Goal: Complete application form

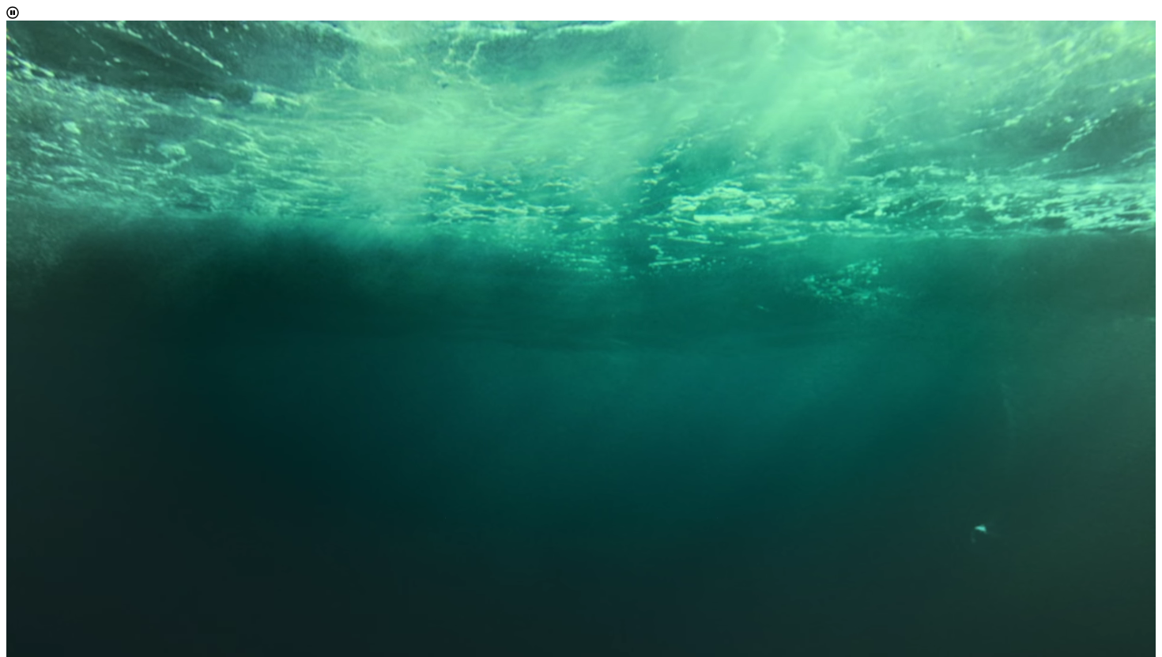
scroll to position [9, 65]
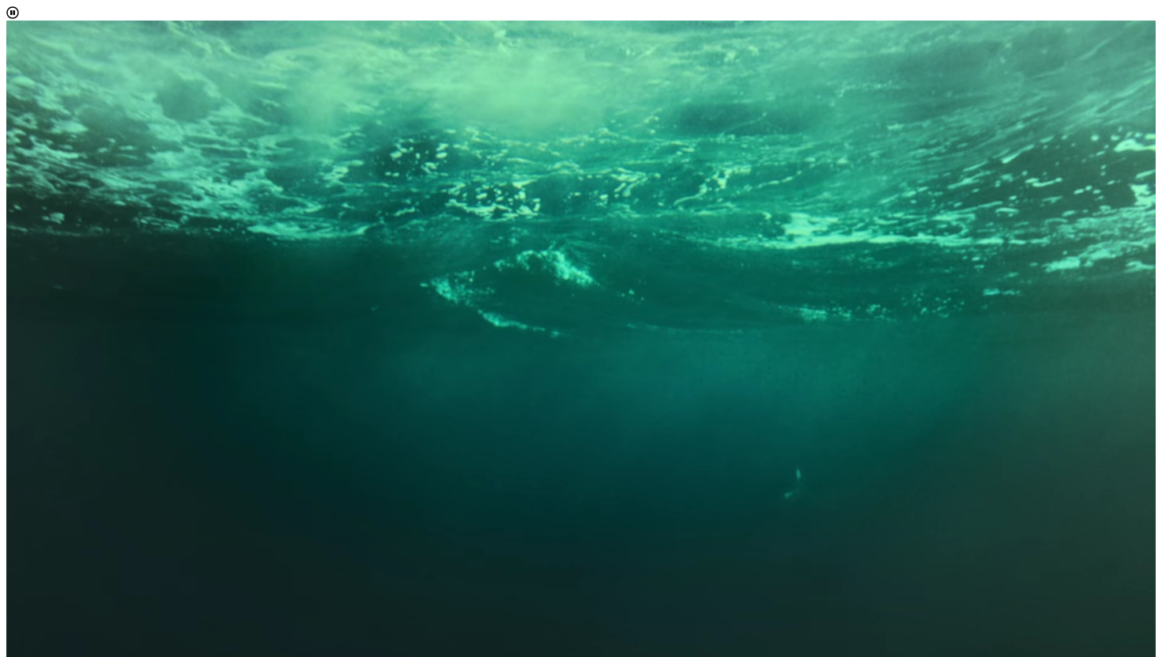
select select "[object Object]"
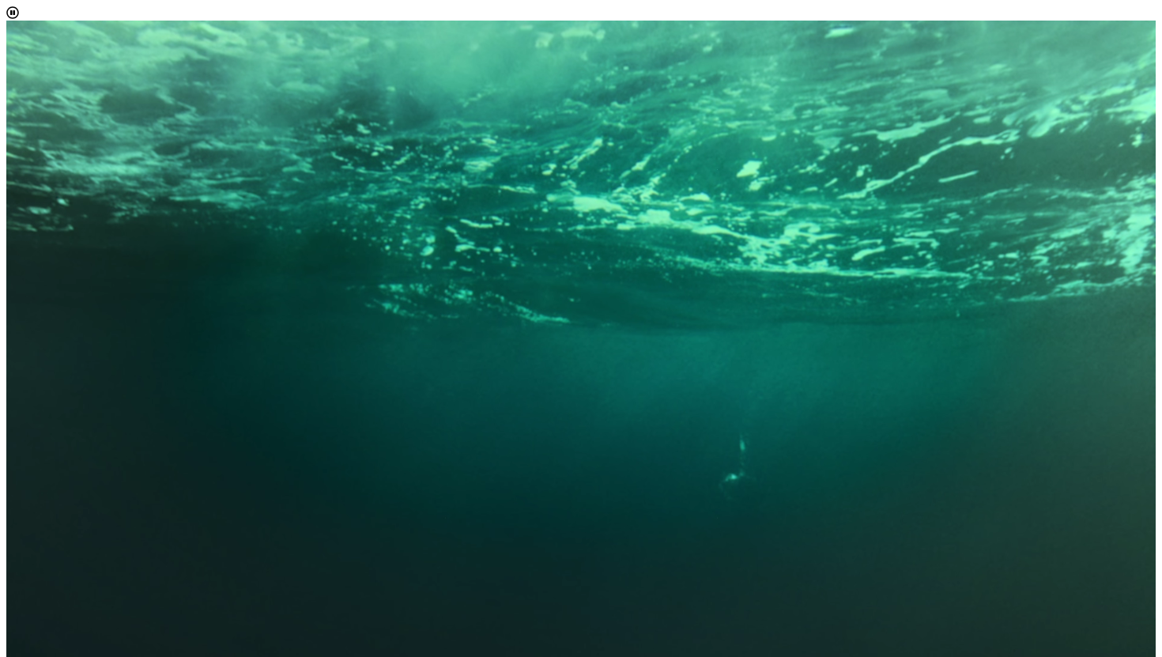
scroll to position [130, 0]
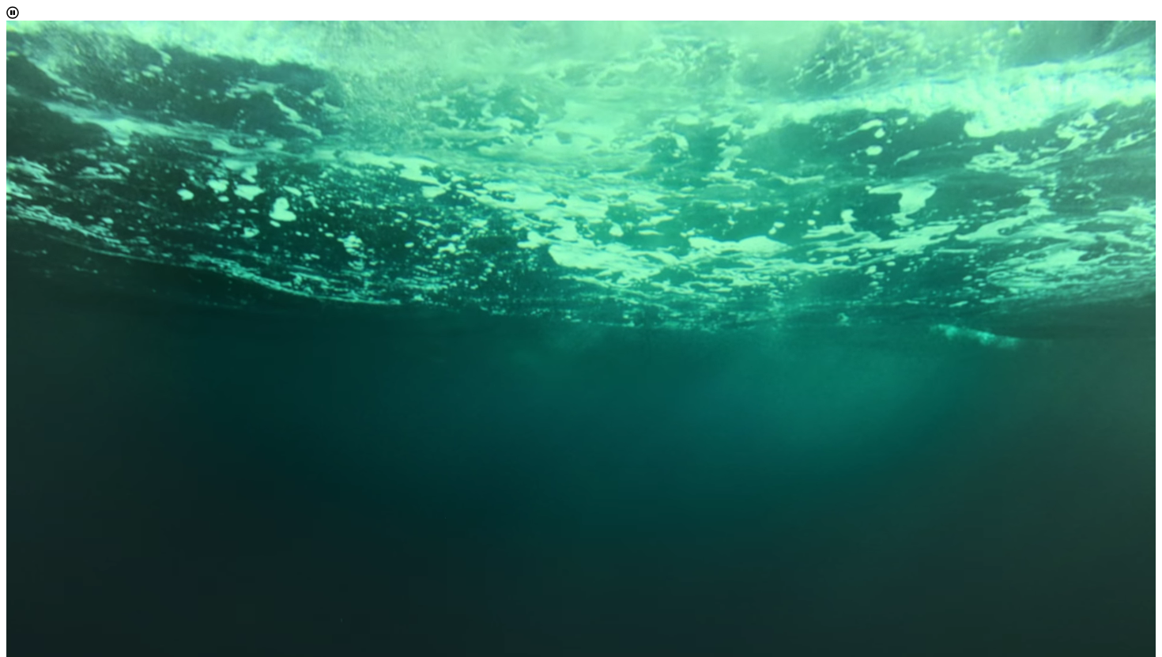
scroll to position [60, 0]
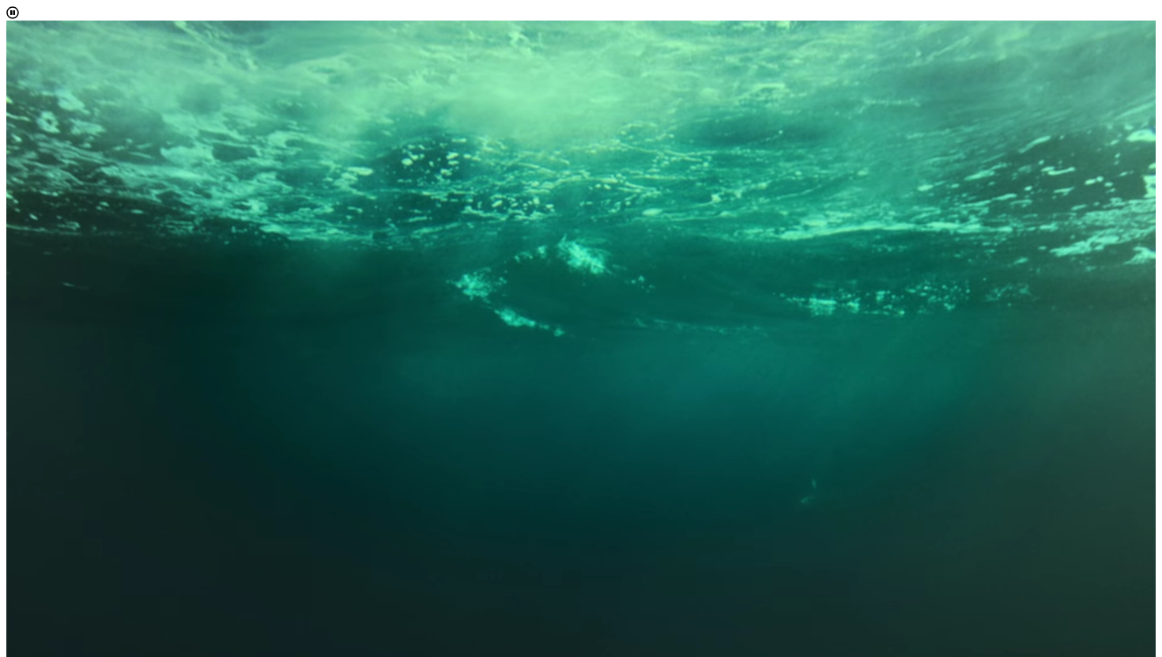
scroll to position [43, 0]
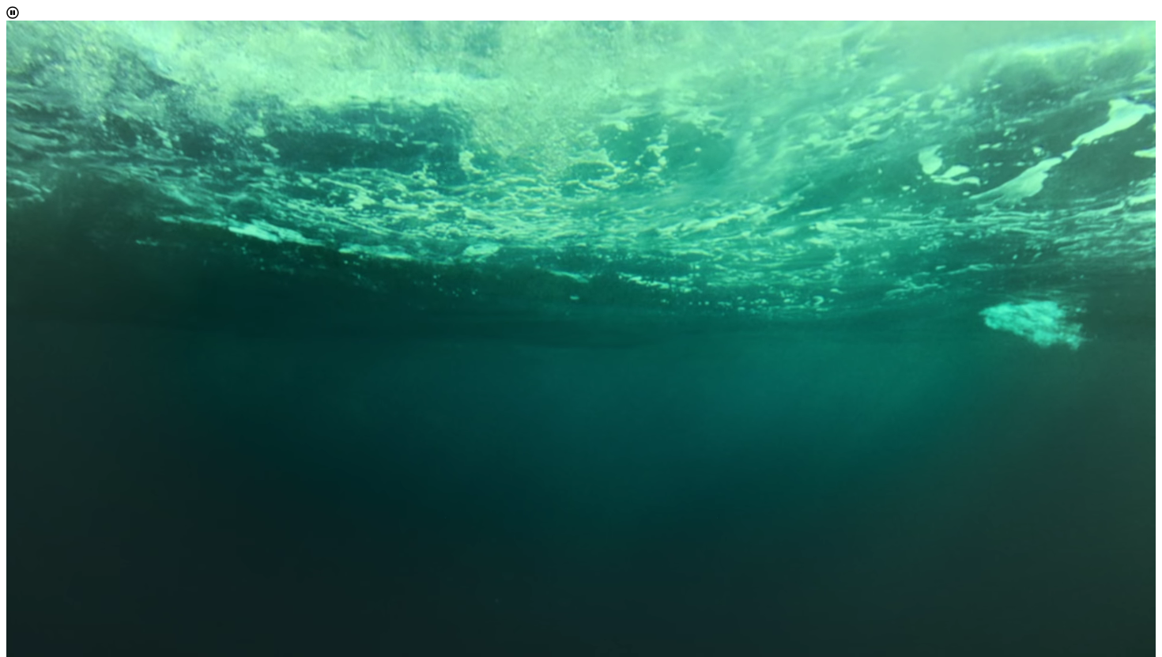
scroll to position [0, 0]
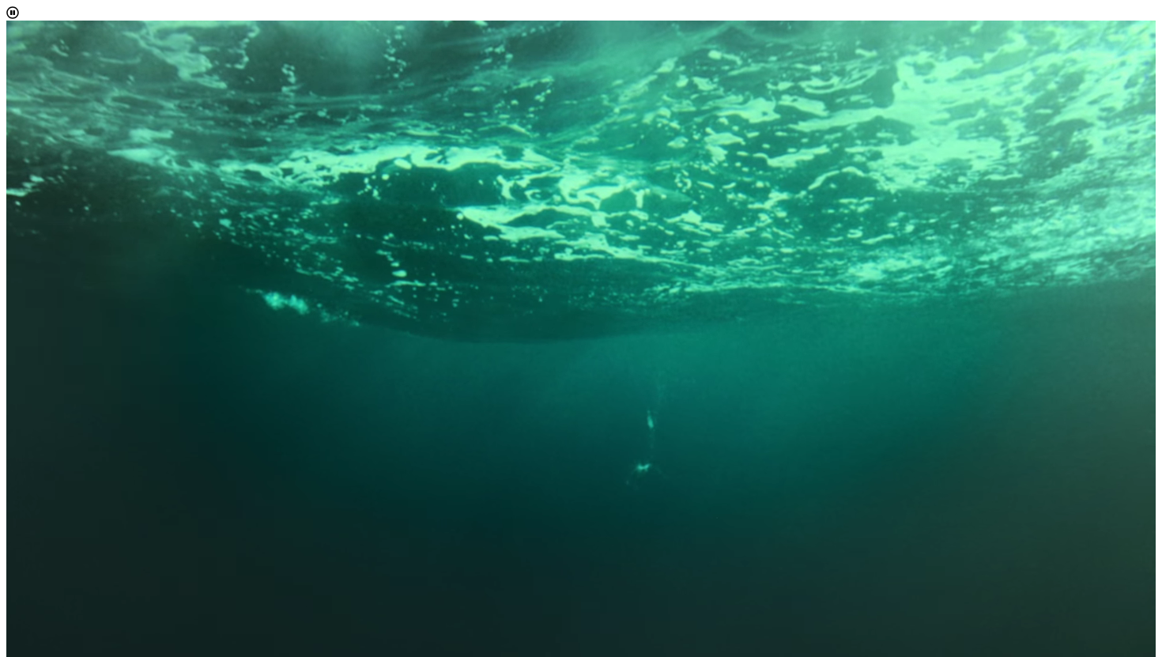
scroll to position [198, 0]
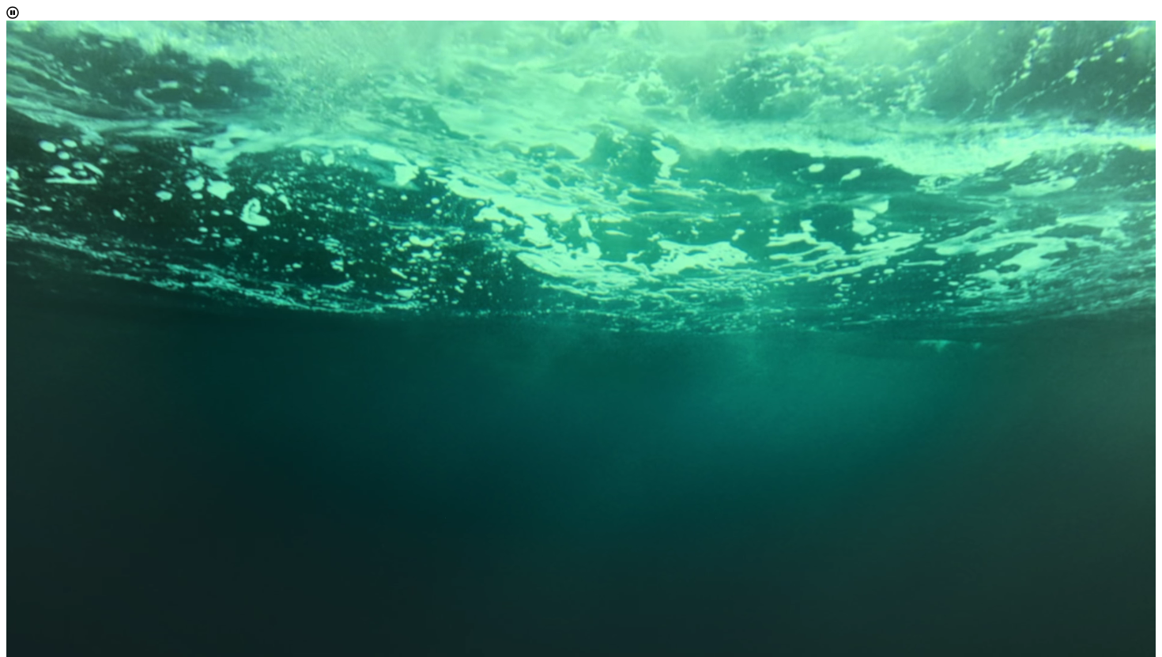
scroll to position [229, 0]
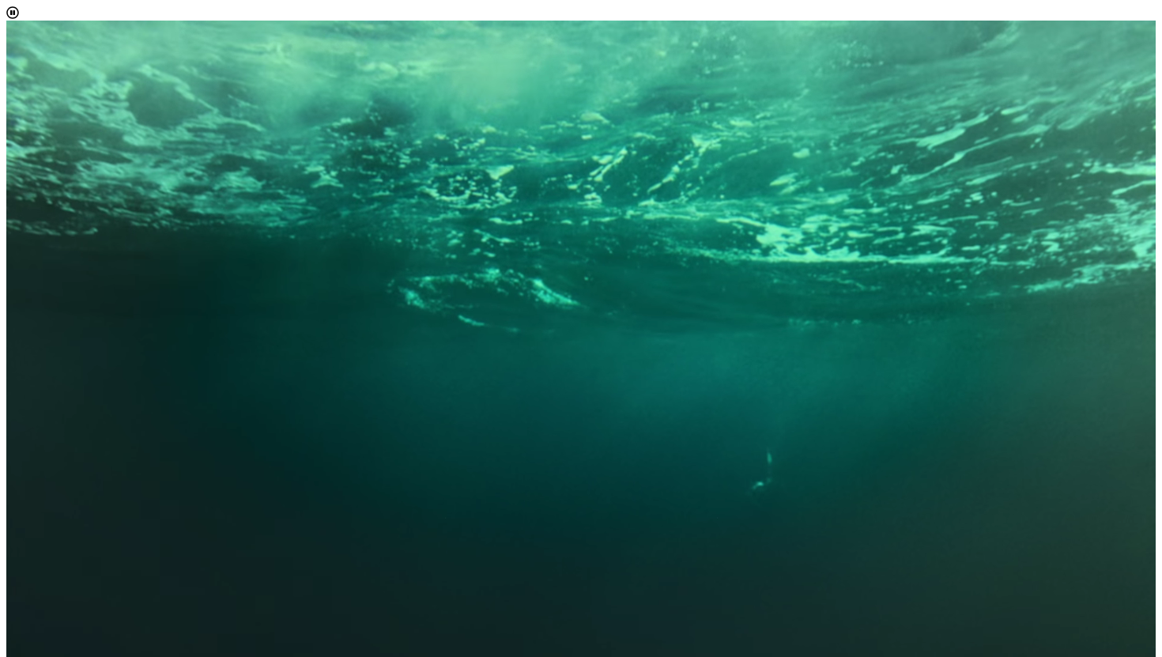
scroll to position [239, 0]
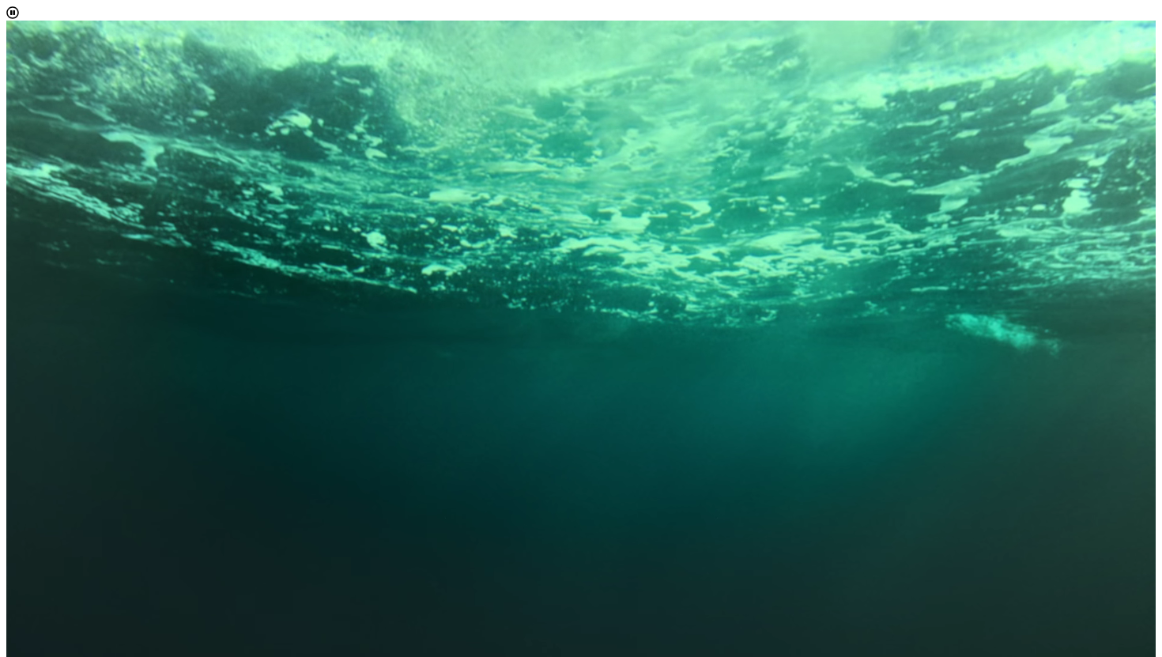
scroll to position [1604, 0]
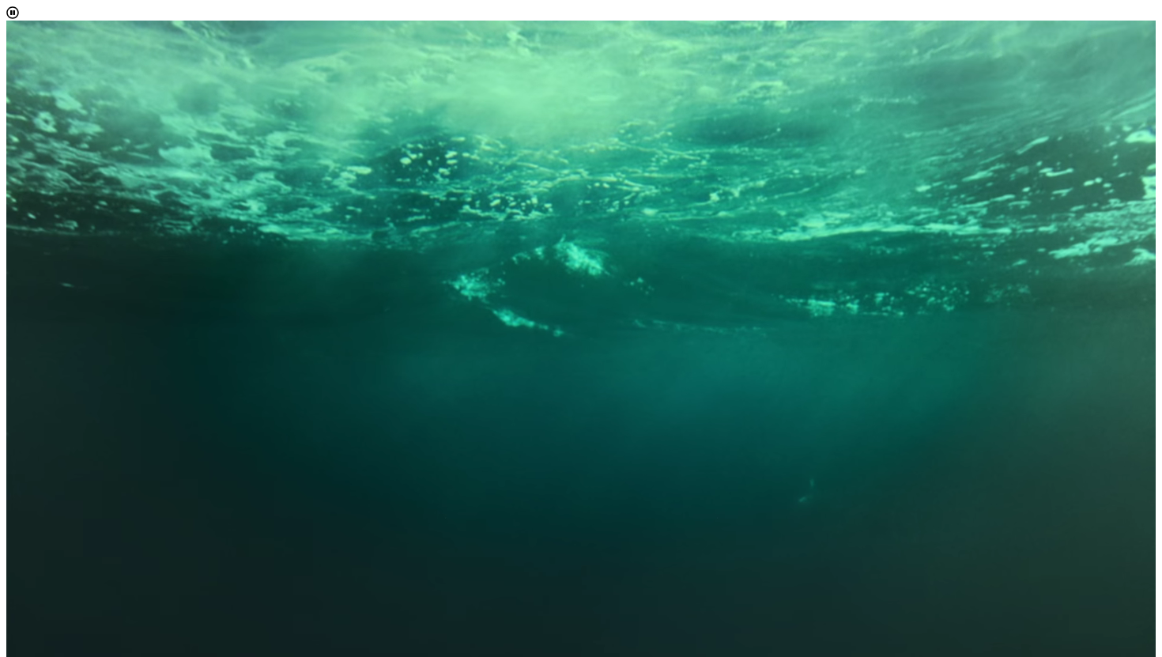
scroll to position [0, 0]
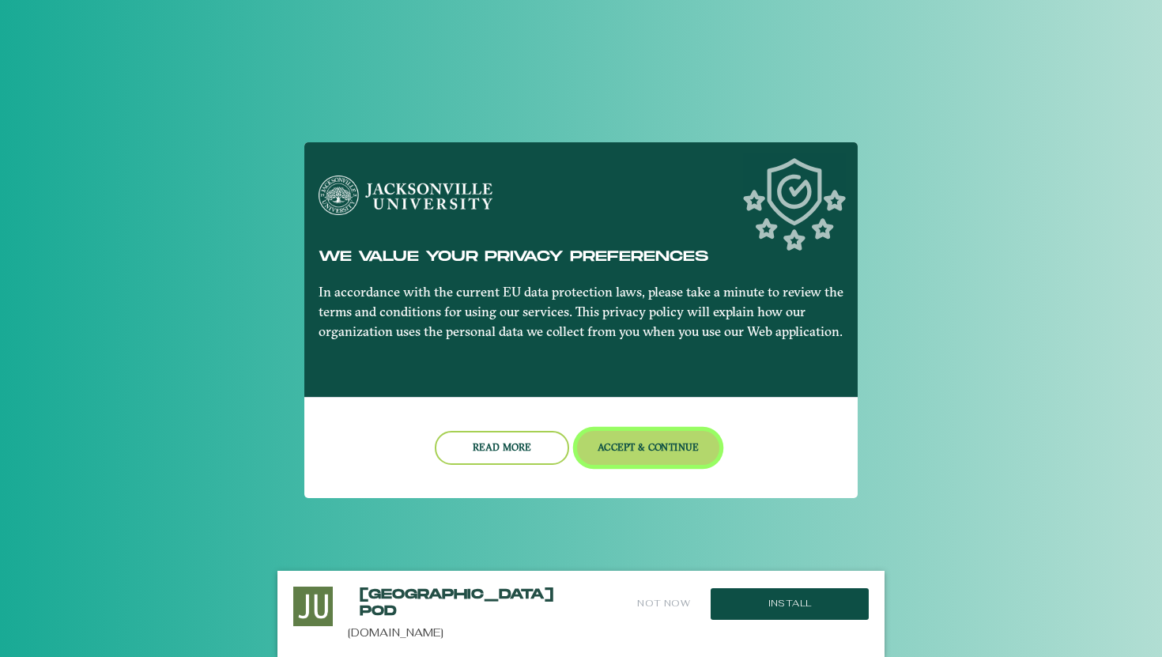
click at [656, 449] on button "Accept & Continue" at bounding box center [648, 448] width 143 height 34
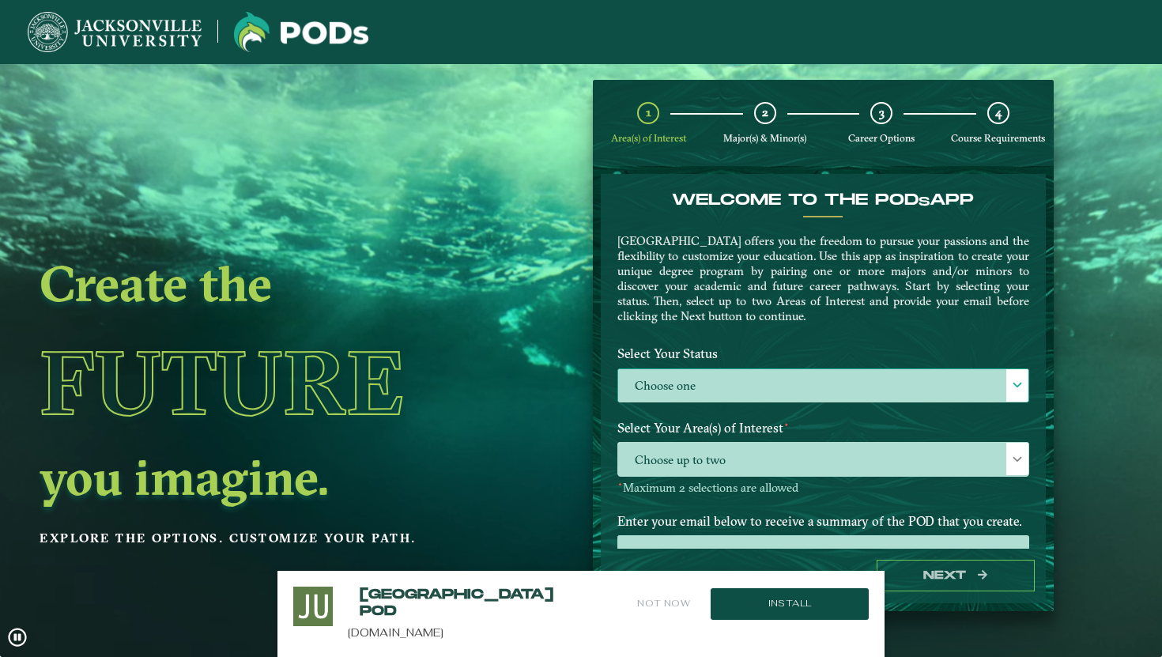
click at [773, 394] on label "Choose one" at bounding box center [823, 386] width 410 height 34
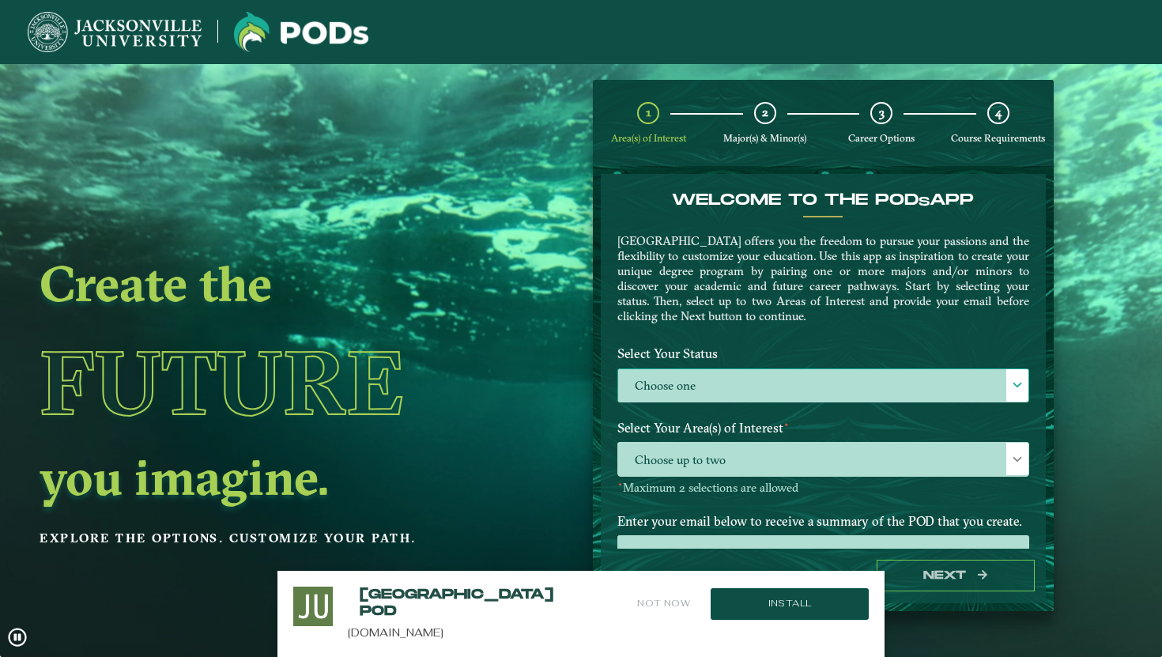
scroll to position [9, 65]
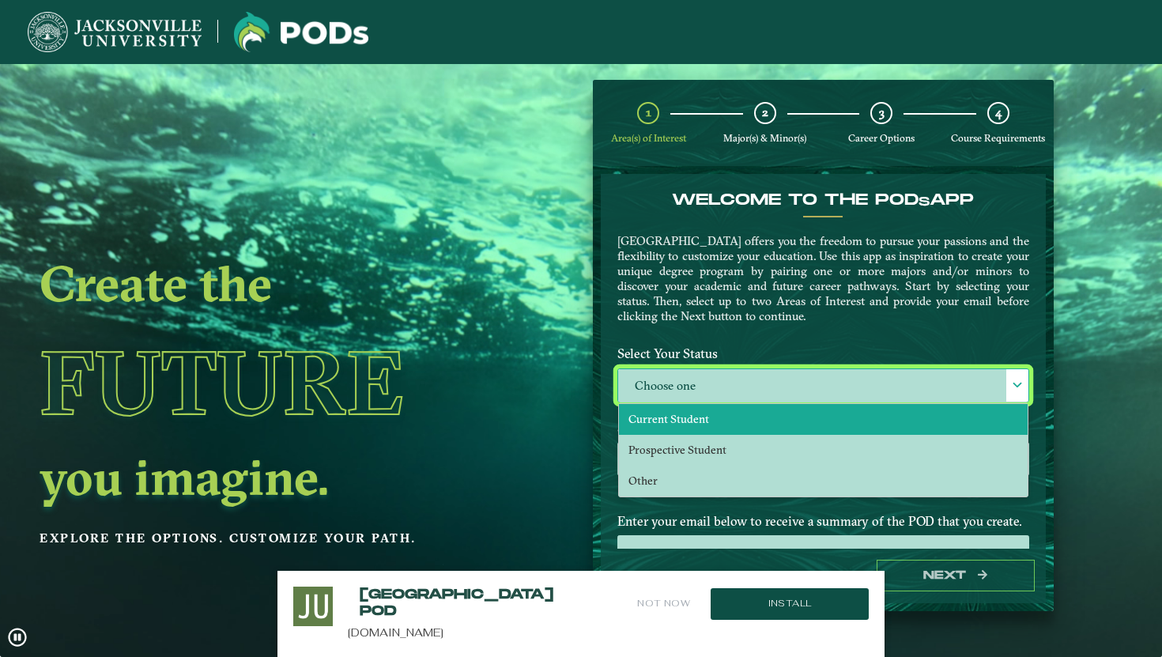
click at [767, 424] on li "Current Student" at bounding box center [823, 419] width 409 height 31
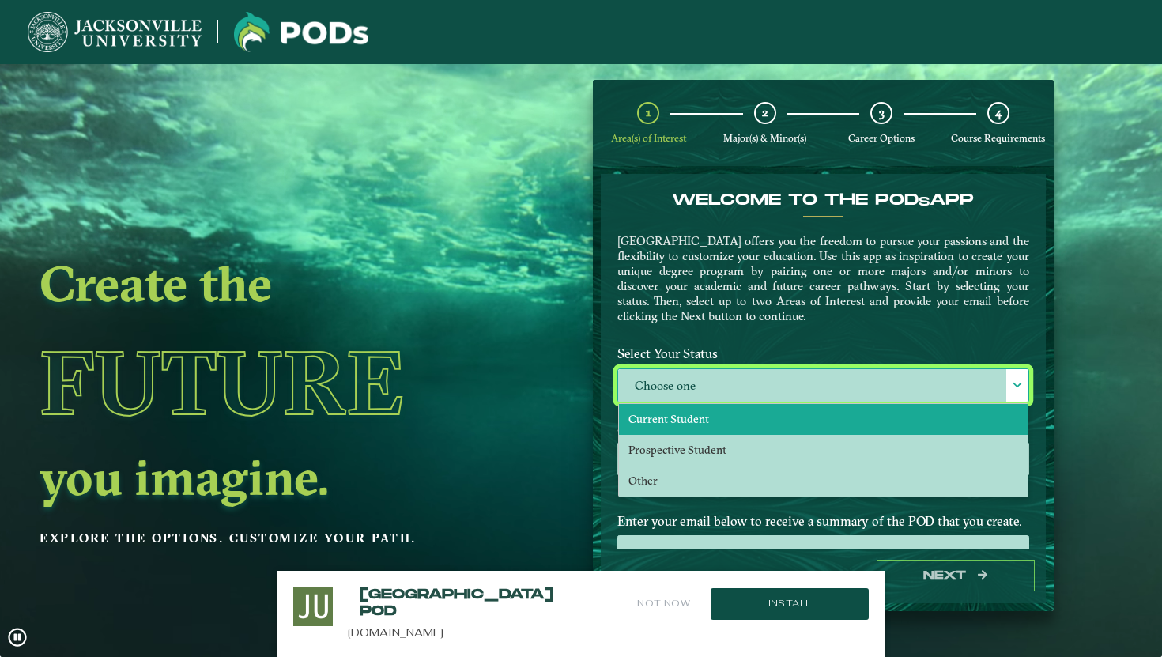
select select "[object Object]"
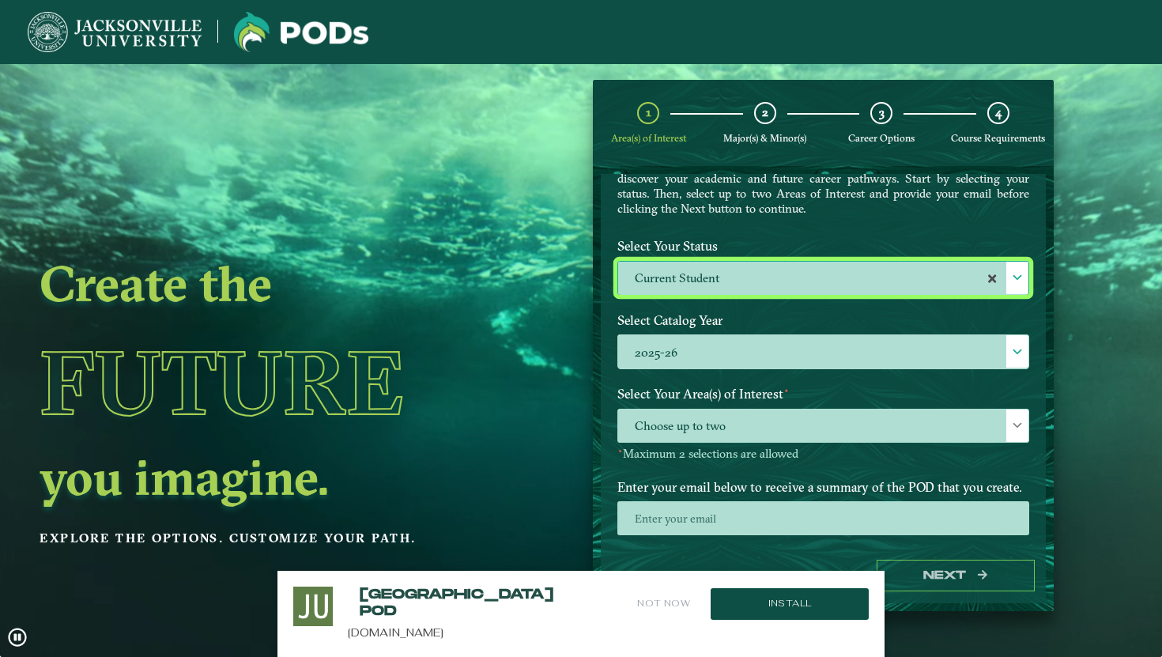
scroll to position [115, 0]
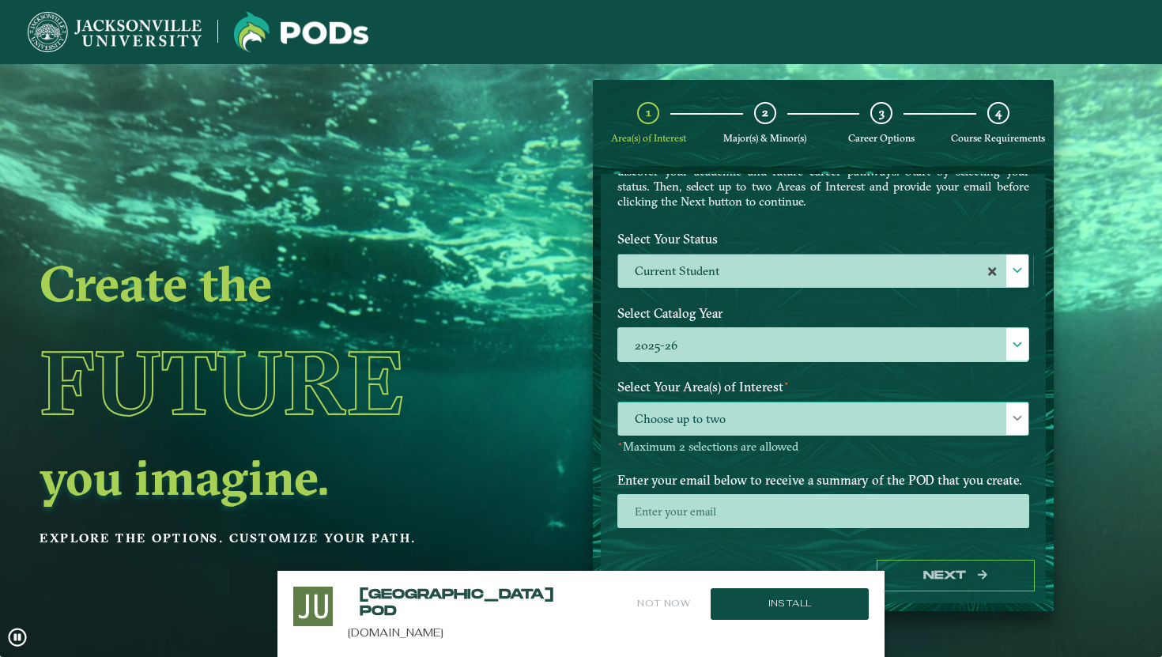
click at [720, 417] on span "Choose up to two" at bounding box center [823, 419] width 410 height 34
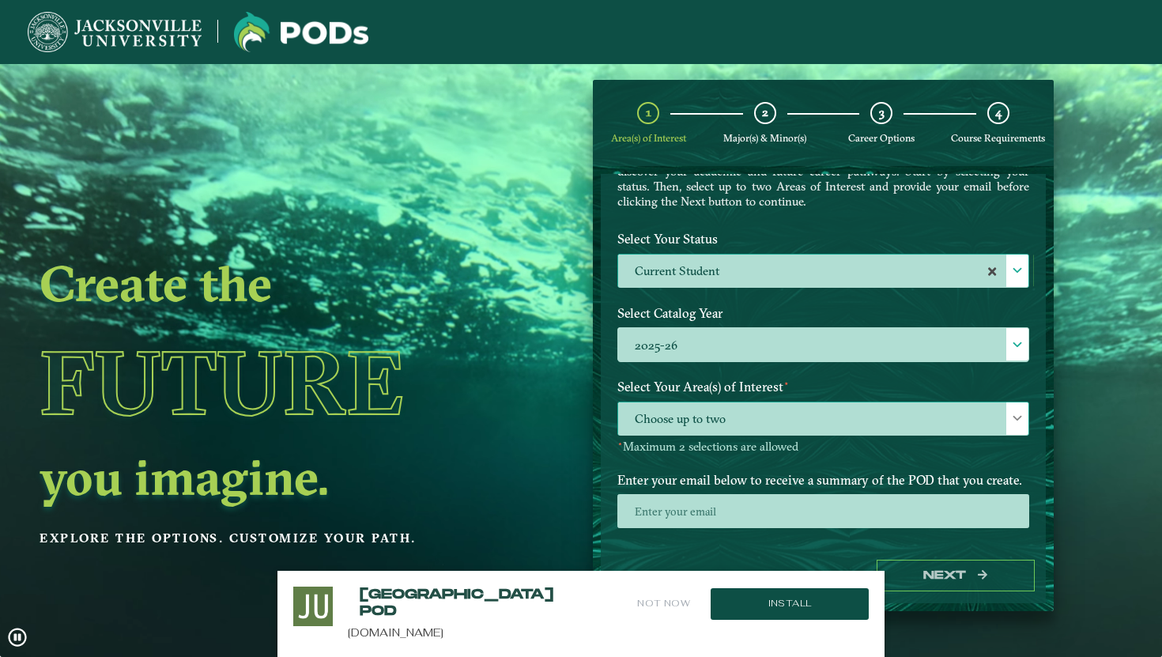
scroll to position [9, 65]
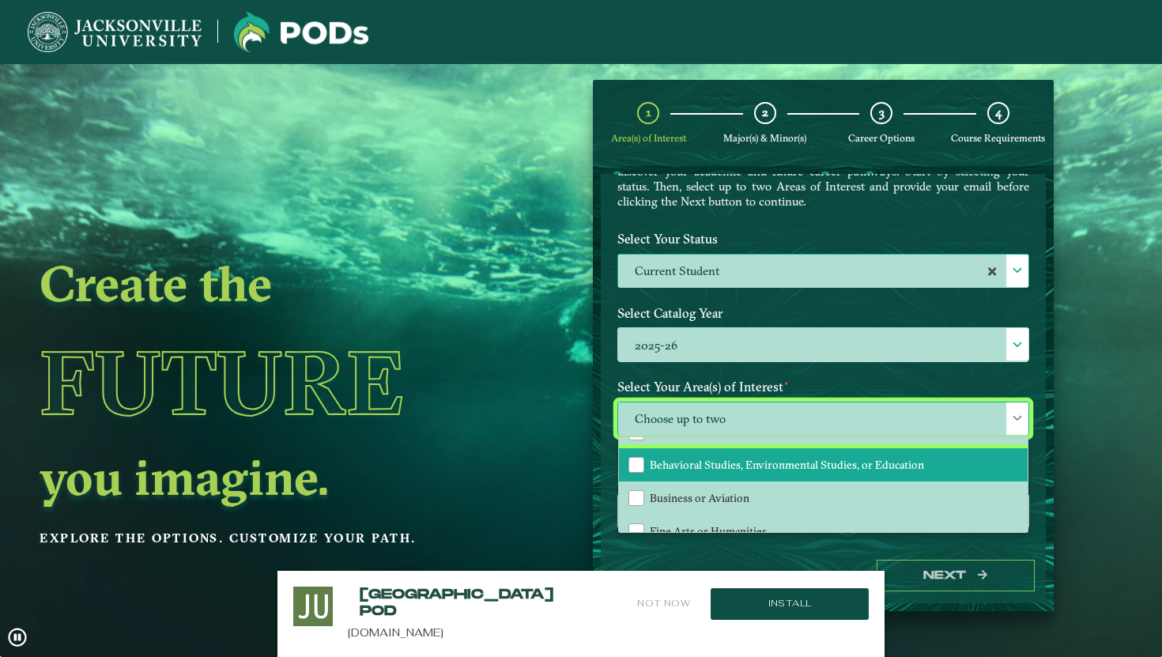
click at [730, 473] on li "Behavioral Studies, Environmental Studies, or Education" at bounding box center [823, 464] width 409 height 33
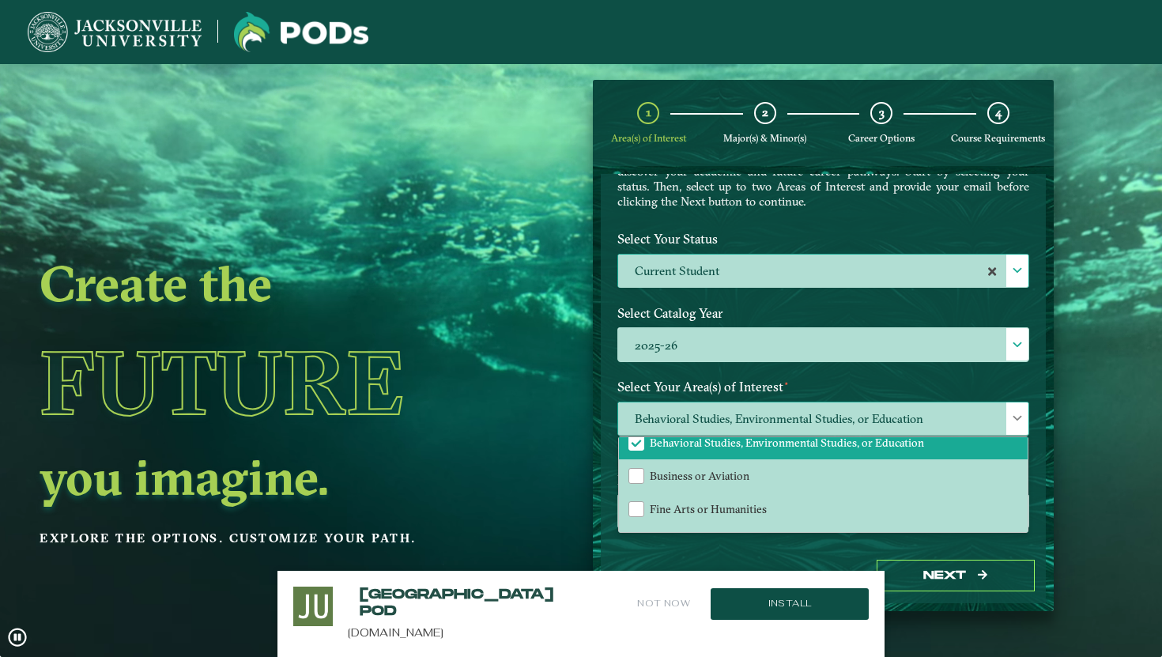
scroll to position [33, 0]
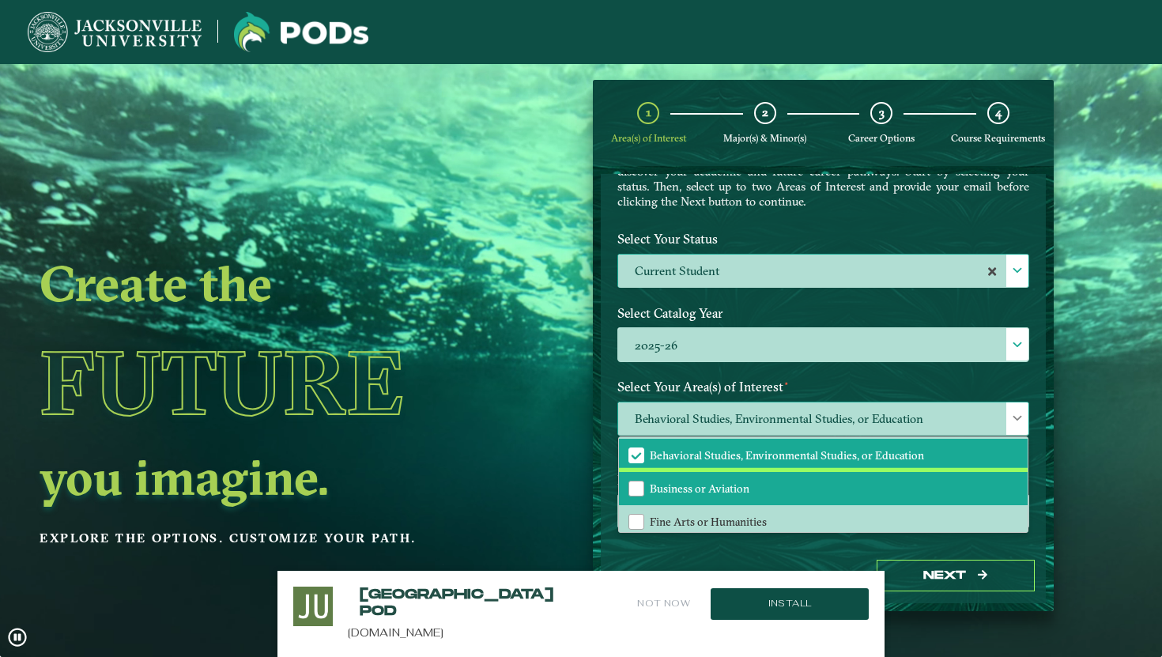
click at [756, 491] on li "Business or Aviation" at bounding box center [823, 488] width 409 height 33
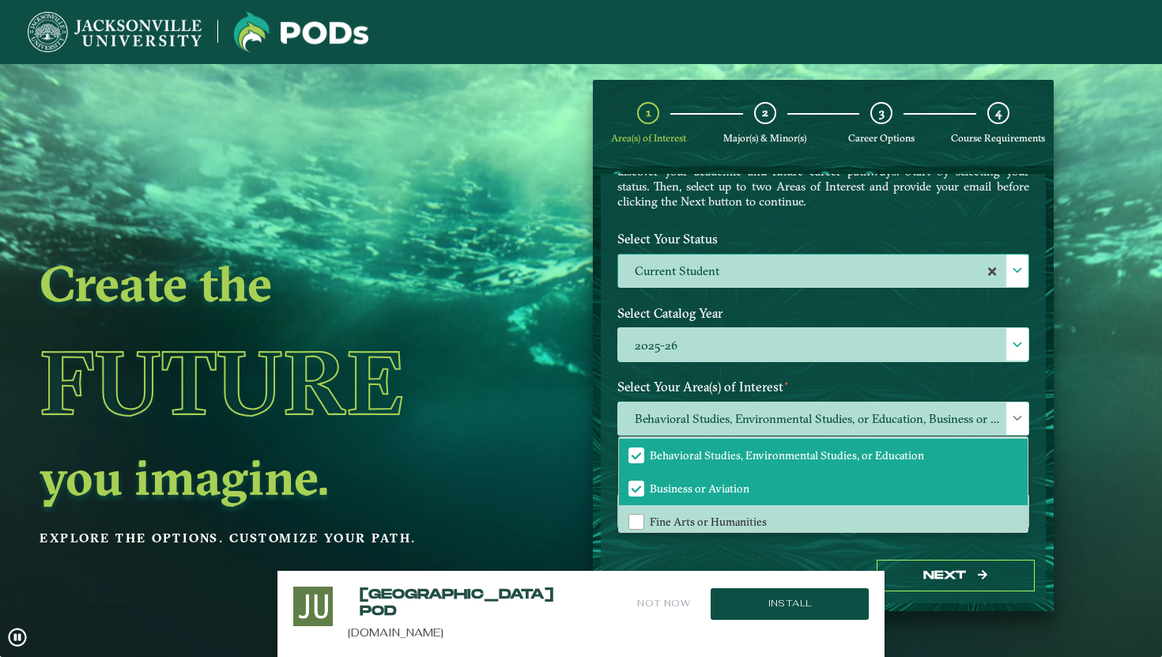
click at [559, 446] on ngx-dashboard "Create the Future you imagine. Explore the options. Customize your path. 1 Area…" at bounding box center [581, 346] width 1162 height 532
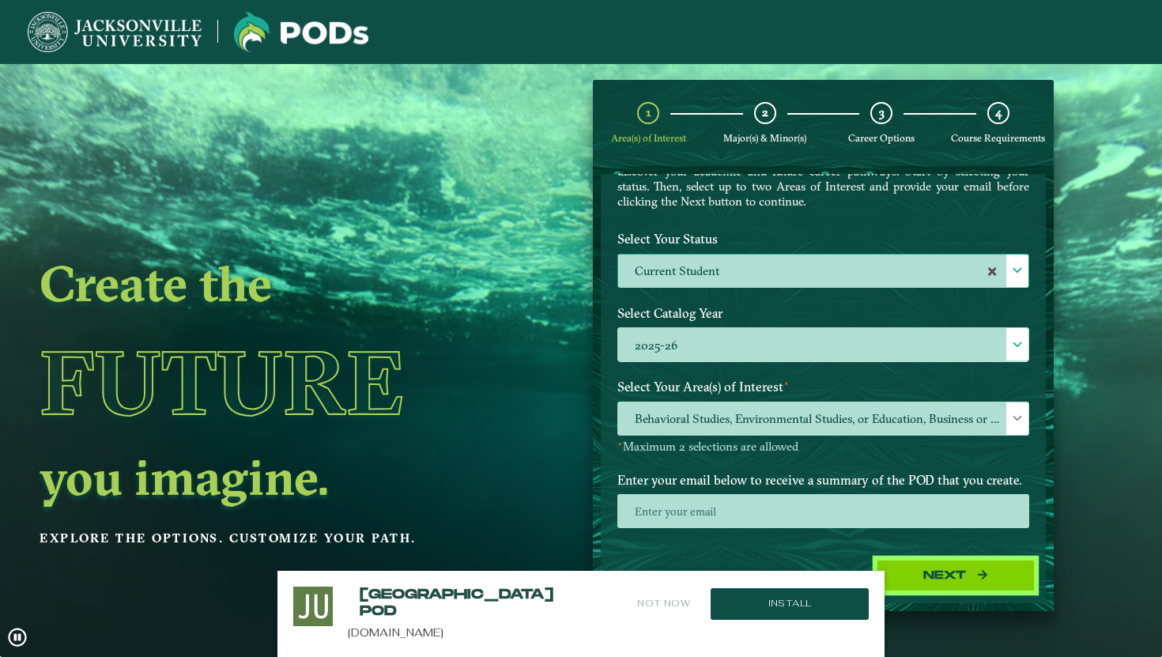
click at [983, 572] on icon "button" at bounding box center [982, 574] width 9 height 9
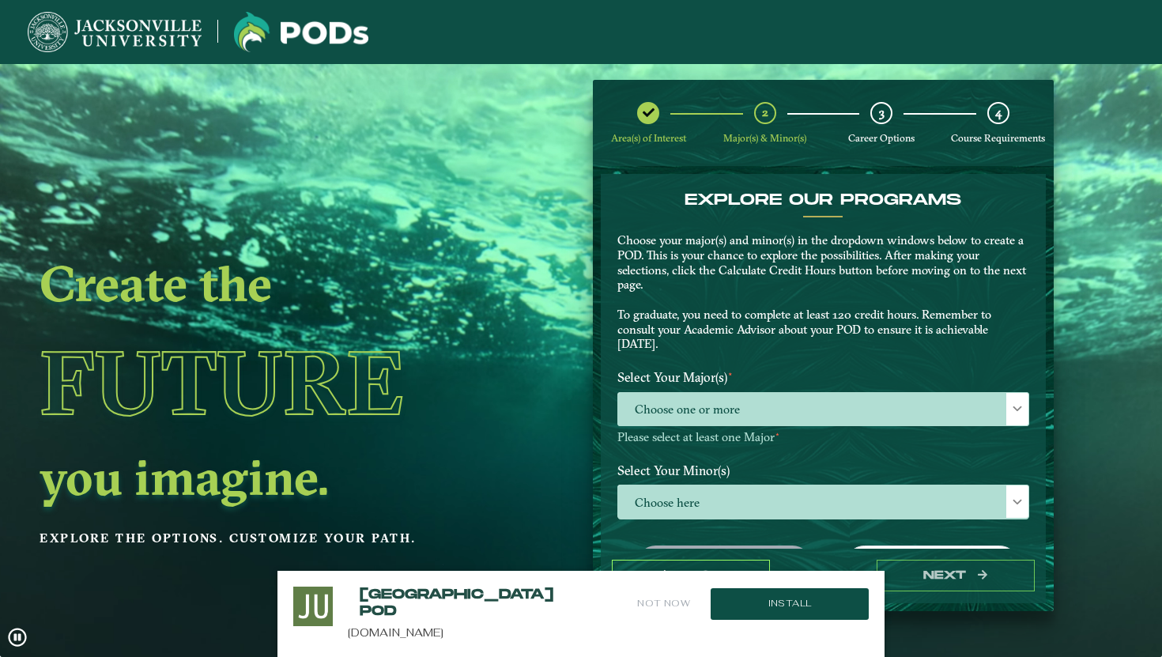
scroll to position [63, 0]
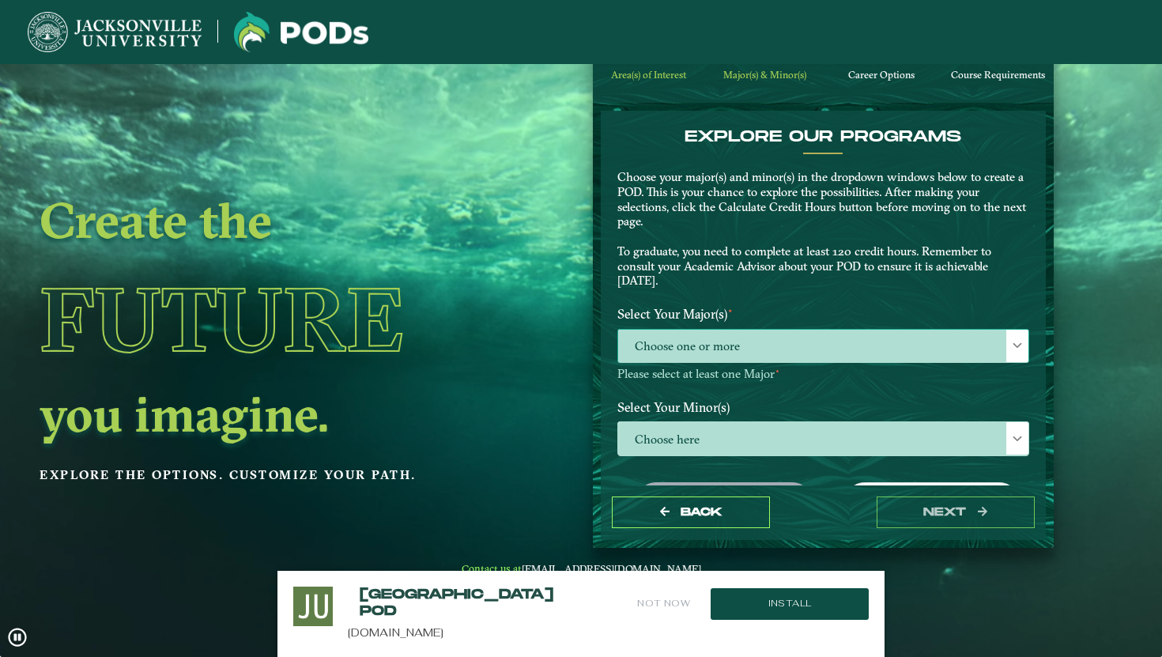
click at [803, 338] on span "Choose one or more" at bounding box center [823, 347] width 410 height 34
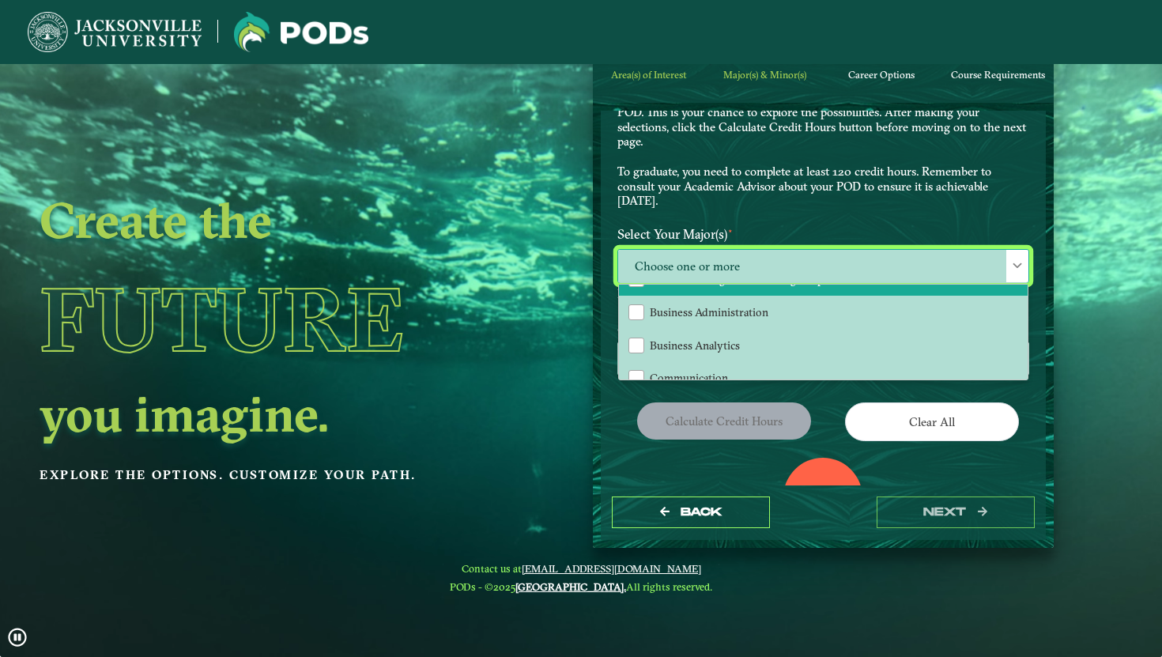
scroll to position [92, 0]
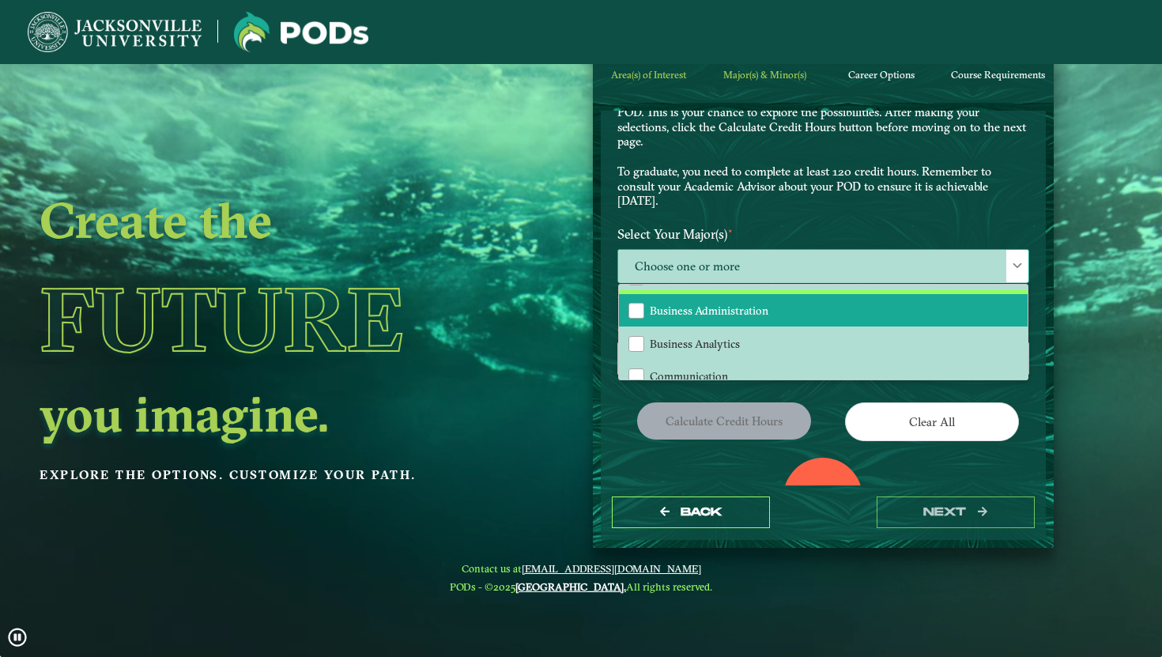
click at [757, 319] on li "Business Administration" at bounding box center [823, 310] width 409 height 33
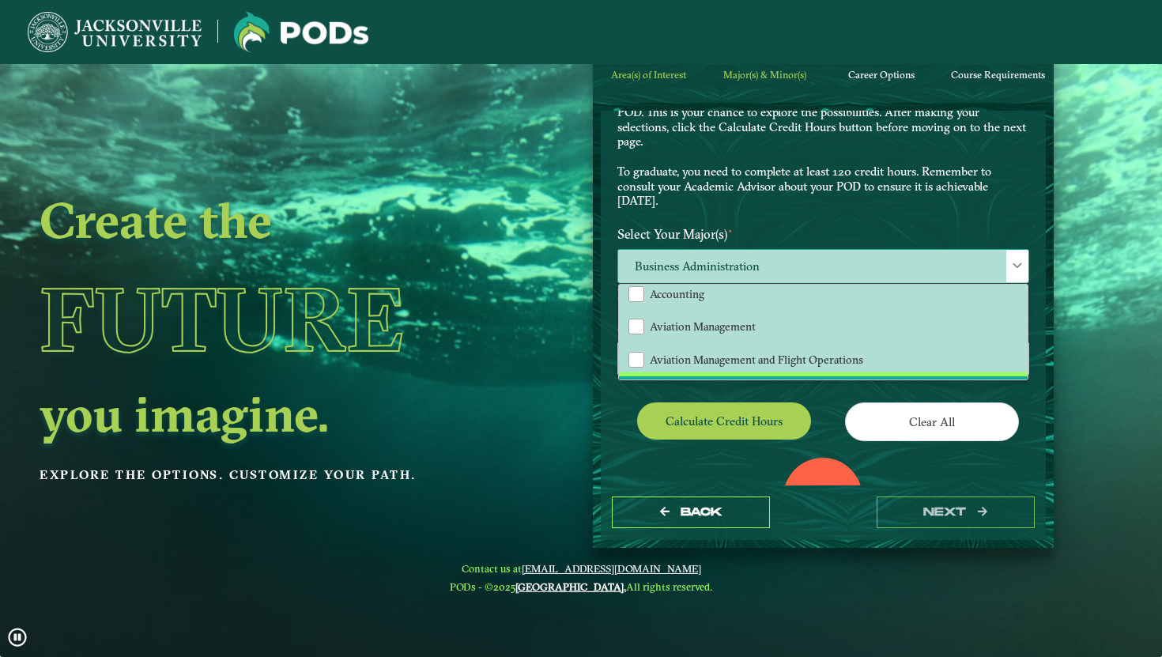
scroll to position [0, 0]
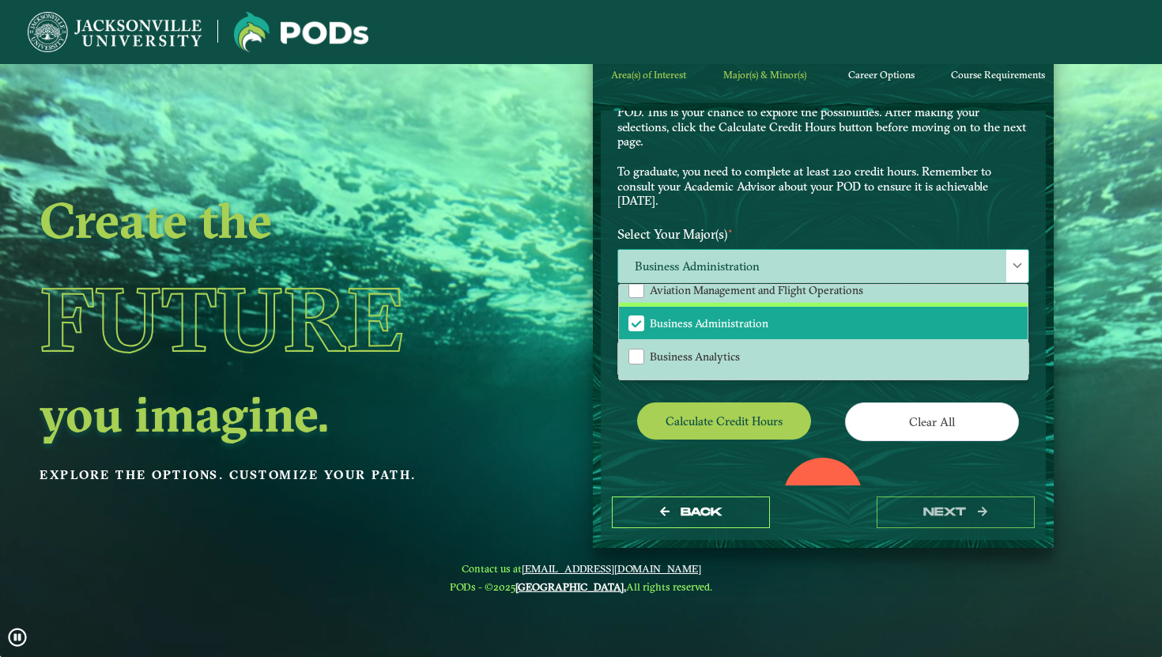
click at [743, 320] on span "Business Administration" at bounding box center [709, 323] width 119 height 14
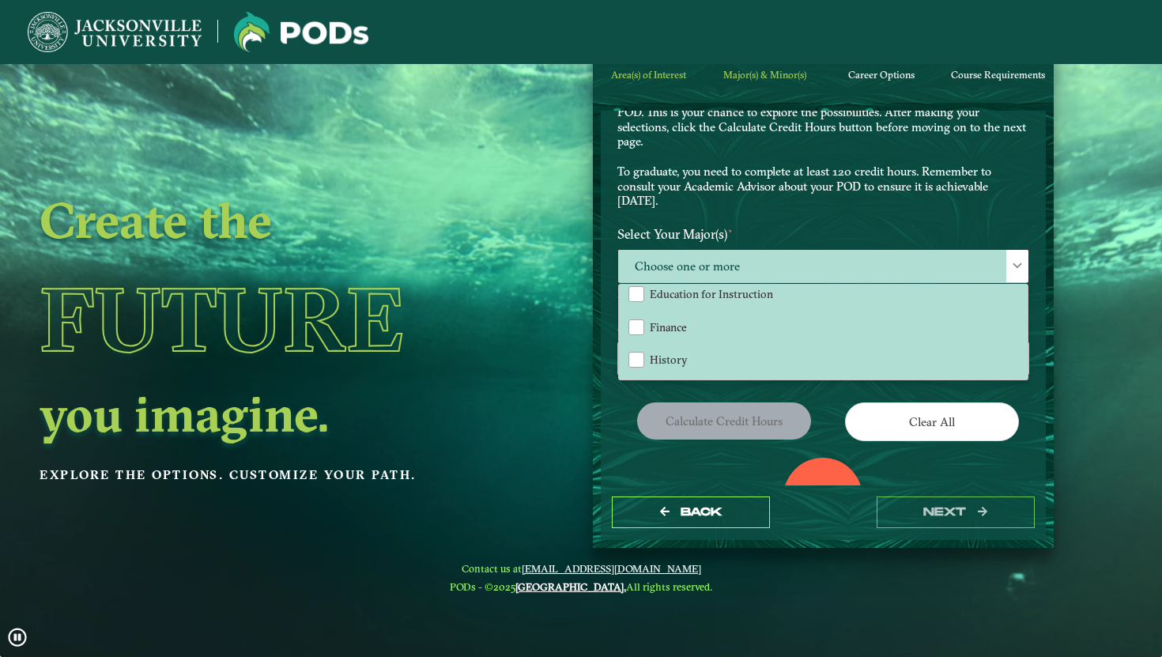
scroll to position [187, 0]
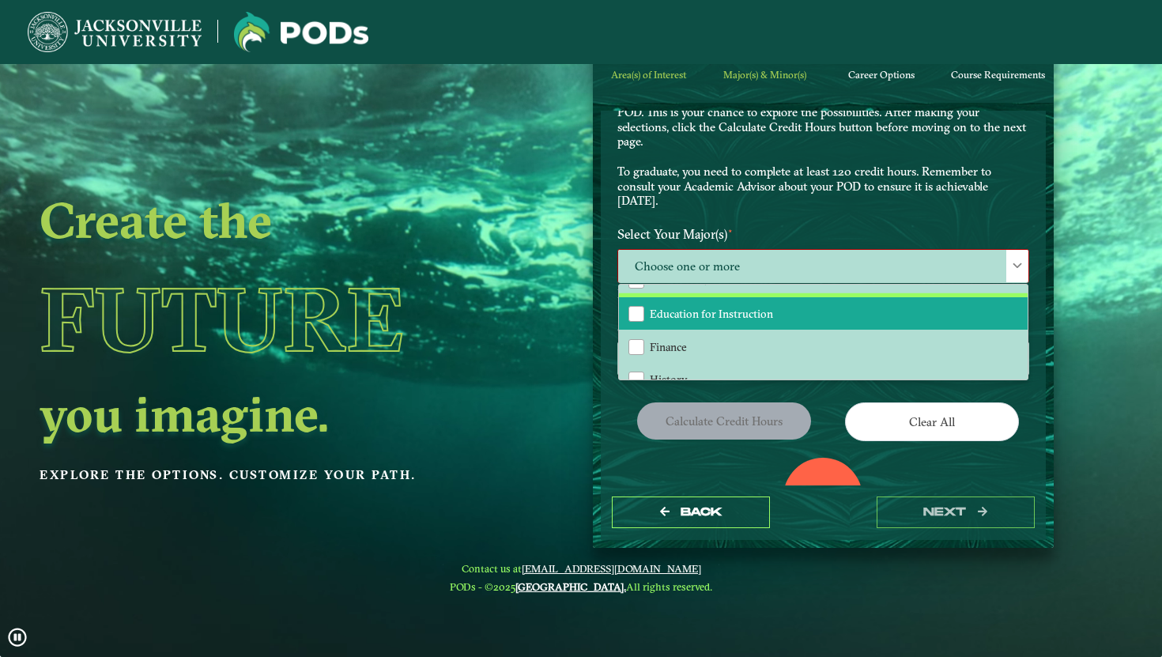
click at [743, 320] on li "Education for Instruction" at bounding box center [823, 313] width 409 height 33
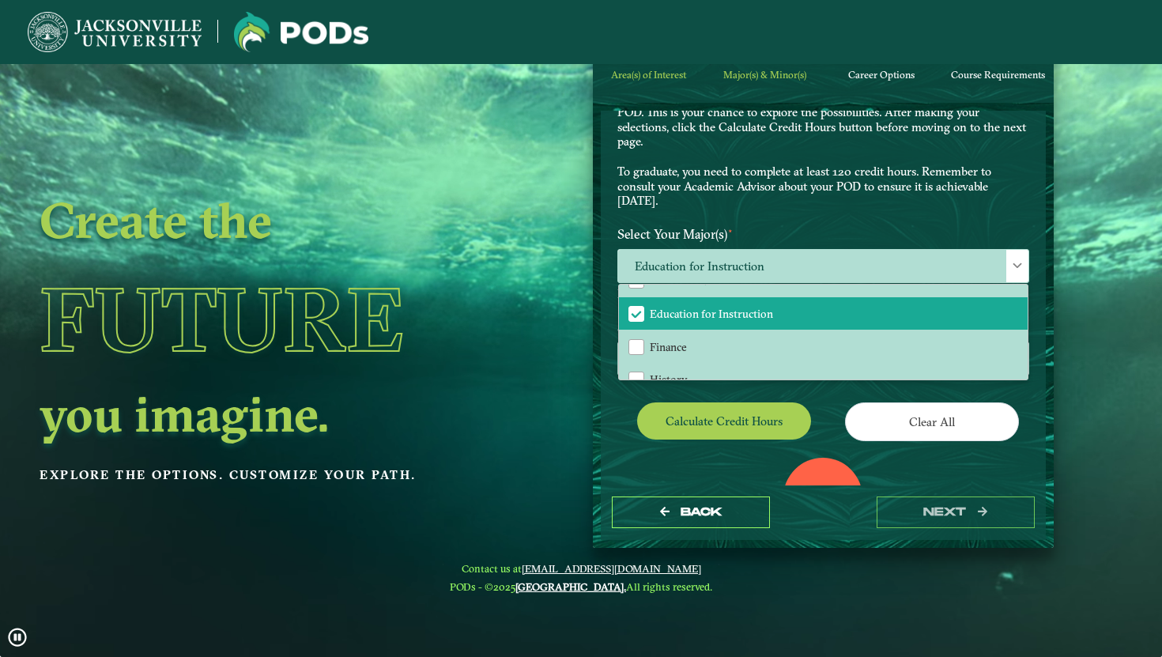
click at [582, 344] on div "Area(s) of Interest 2 Major(s) & Minor(s) 3 Career Options 4 Course Requirement…" at bounding box center [823, 283] width 484 height 532
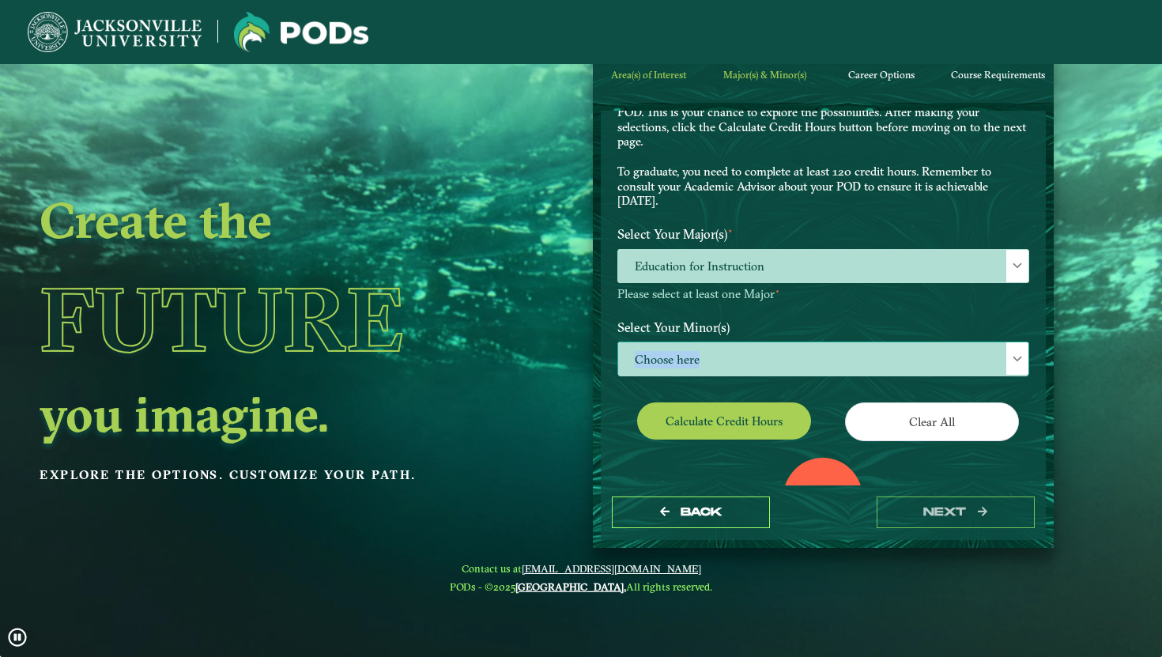
click at [703, 350] on span "Choose here" at bounding box center [823, 359] width 410 height 34
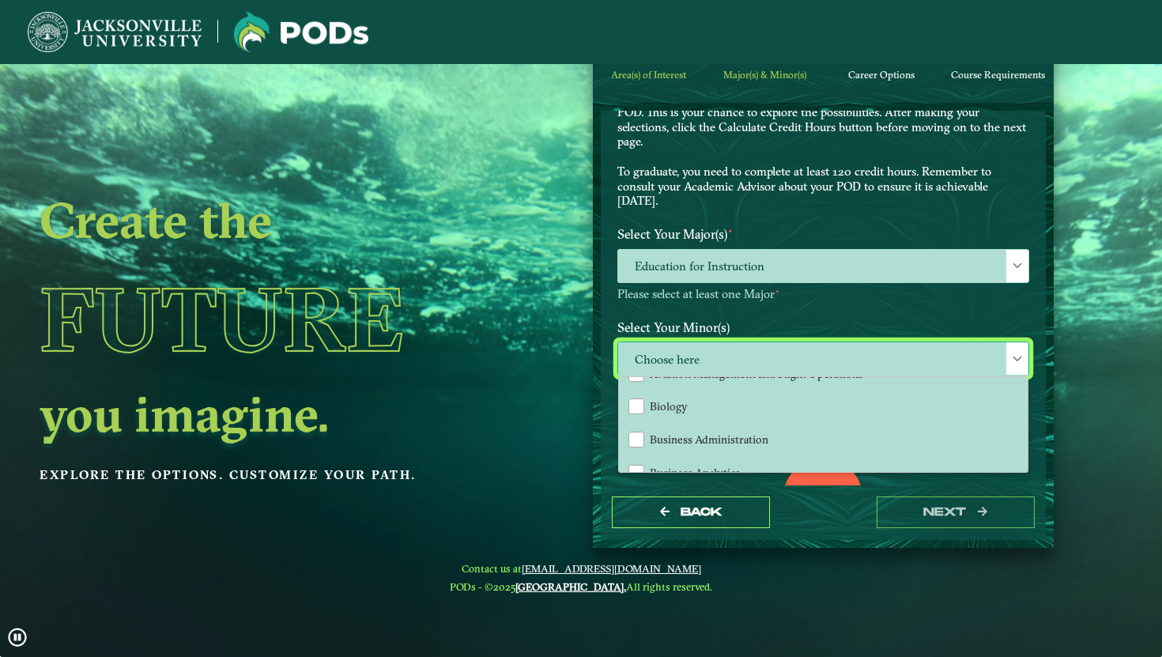
scroll to position [233, 0]
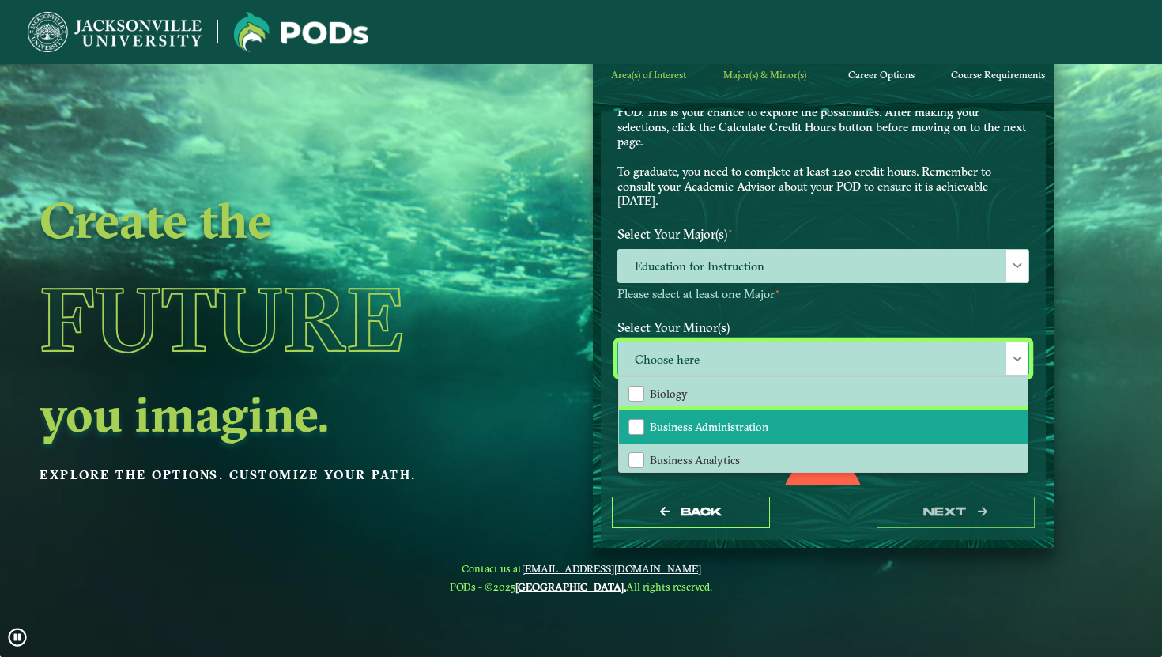
click at [778, 424] on li "Business Administration" at bounding box center [823, 426] width 409 height 33
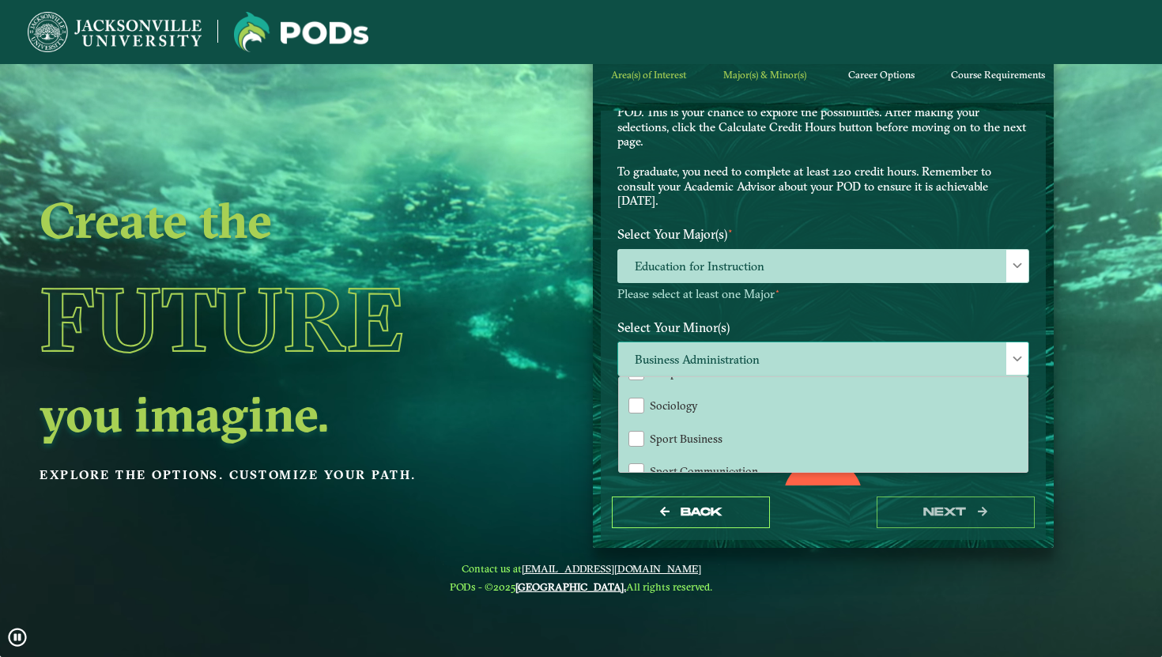
scroll to position [1598, 0]
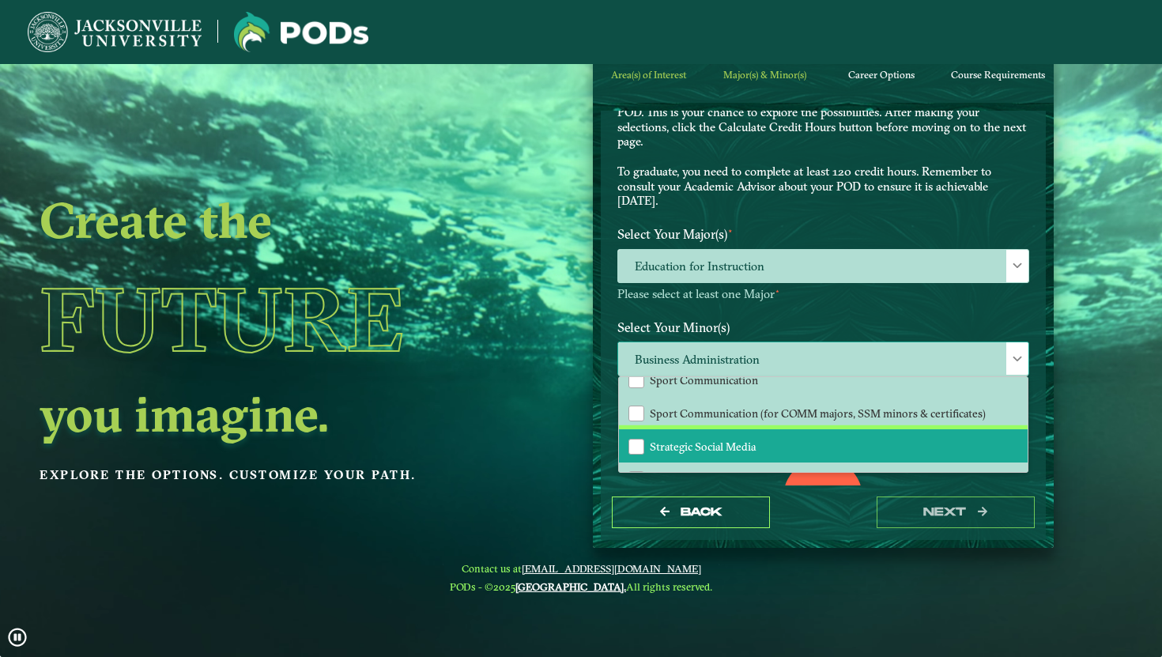
click at [759, 429] on li "Strategic Social Media" at bounding box center [823, 445] width 409 height 33
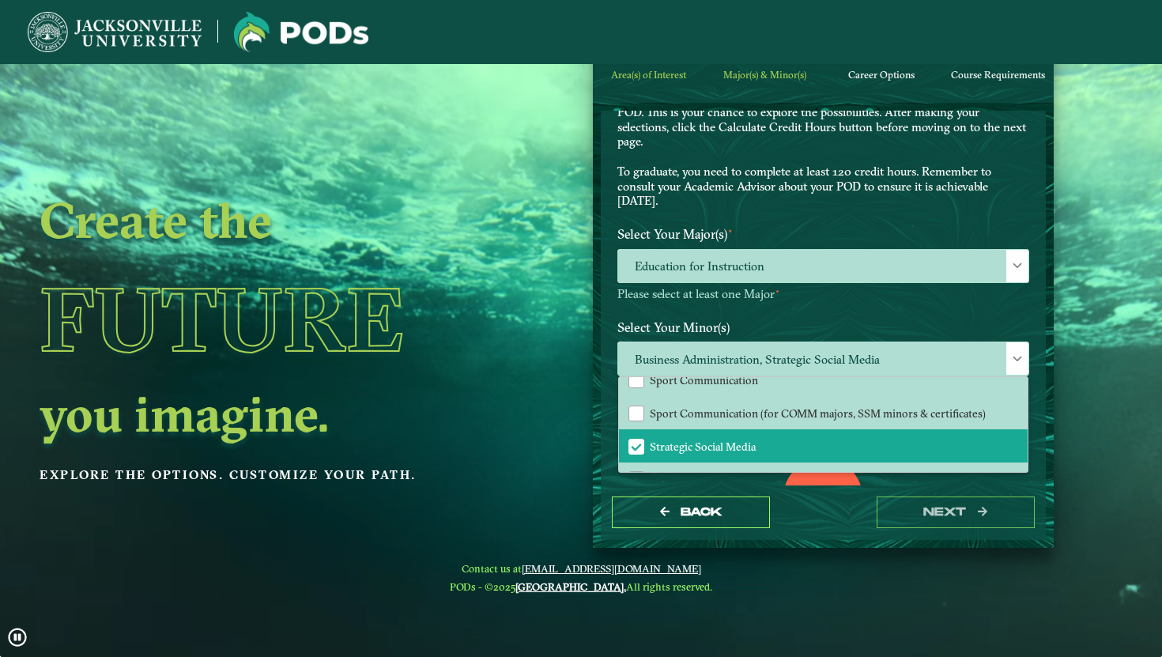
click at [484, 412] on div "Create the Future you imagine. Explore the options. Customize your path." at bounding box center [261, 329] width 523 height 657
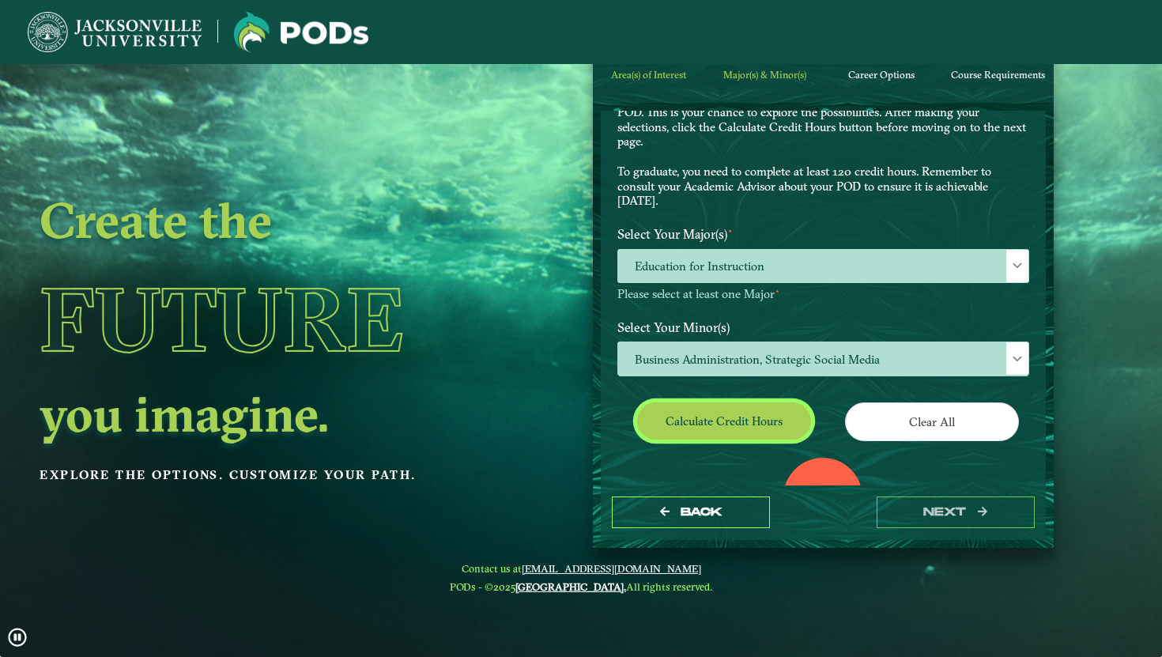
click at [749, 420] on button "Calculate credit hours" at bounding box center [724, 420] width 174 height 37
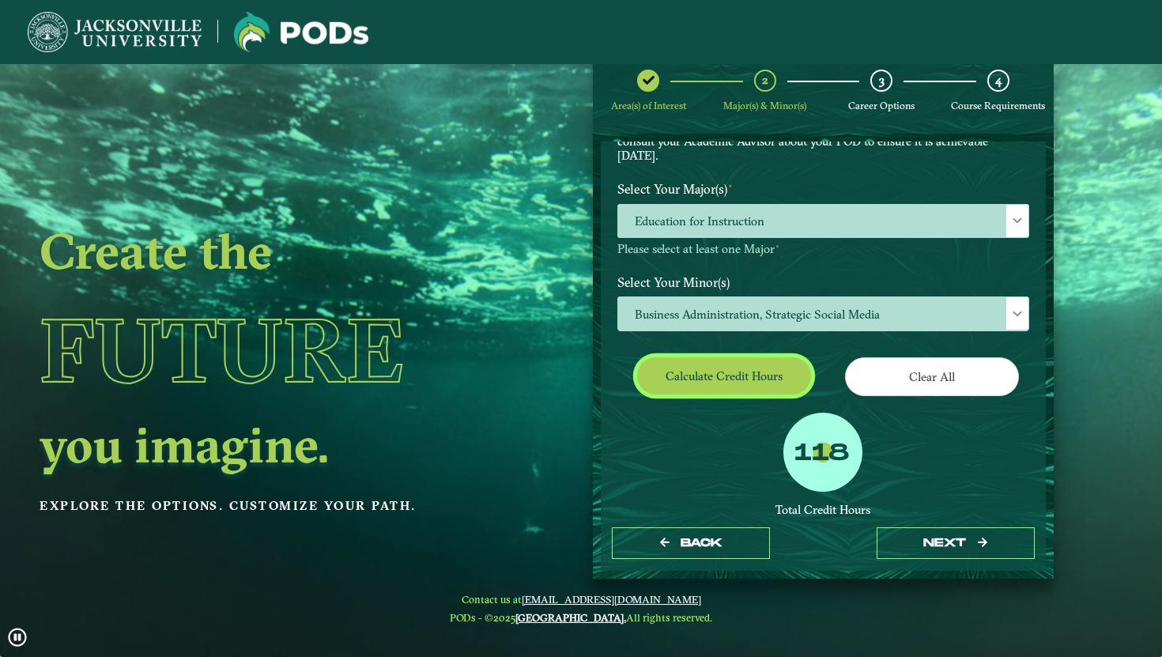
scroll to position [63, 0]
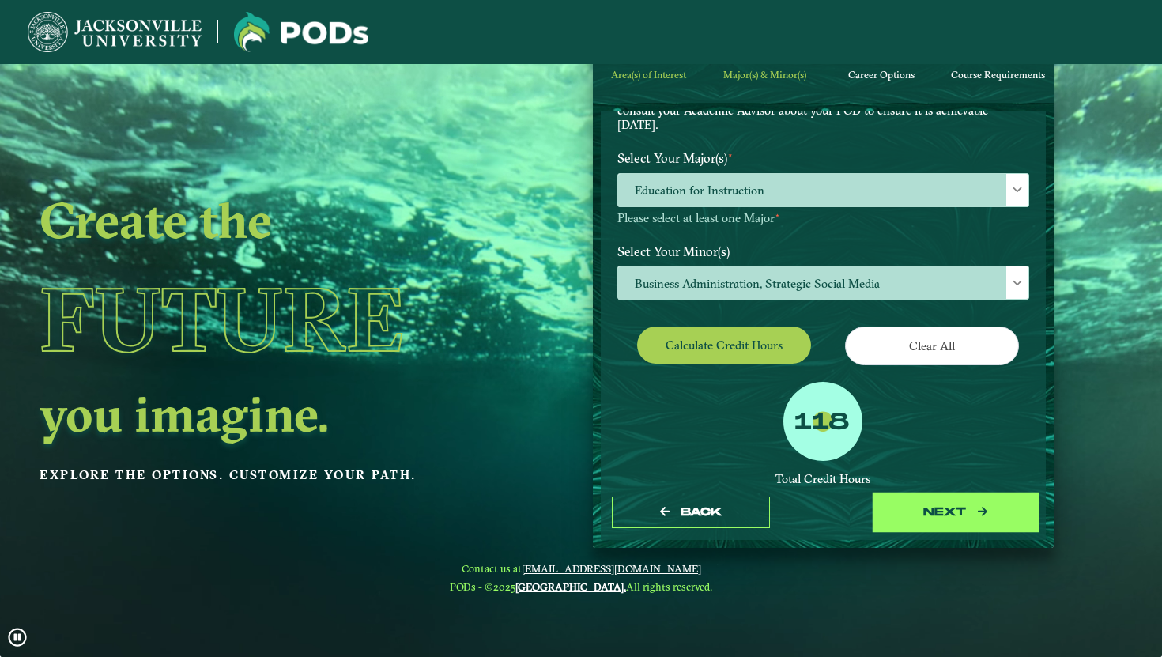
click at [978, 516] on icon "button" at bounding box center [982, 511] width 9 height 11
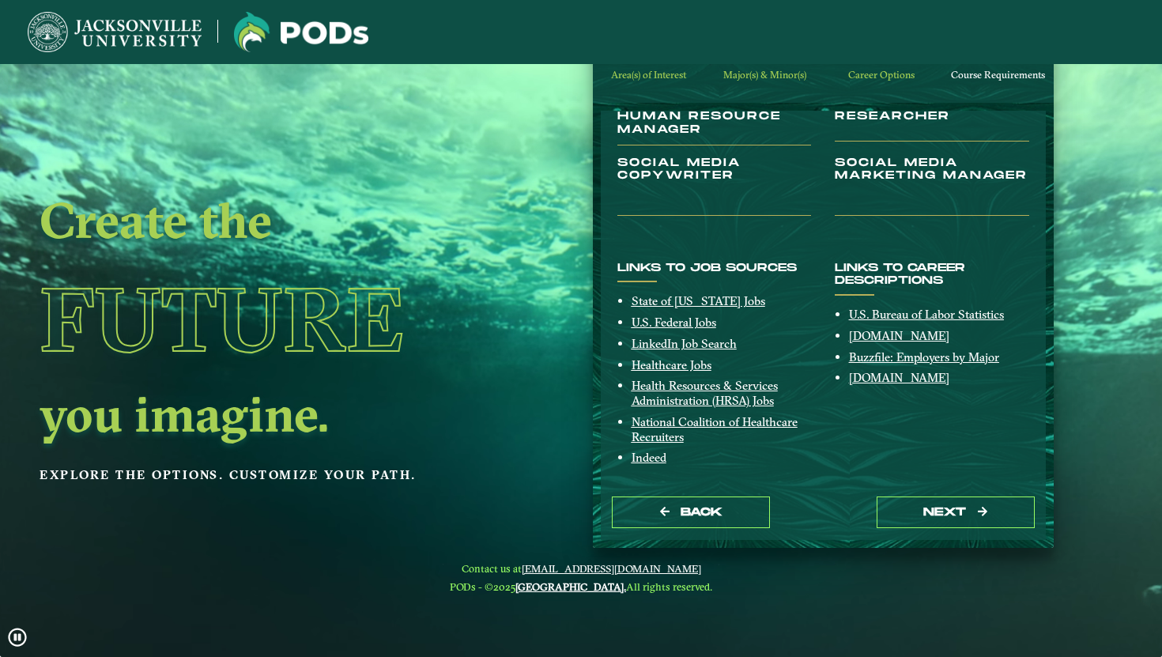
scroll to position [300, 0]
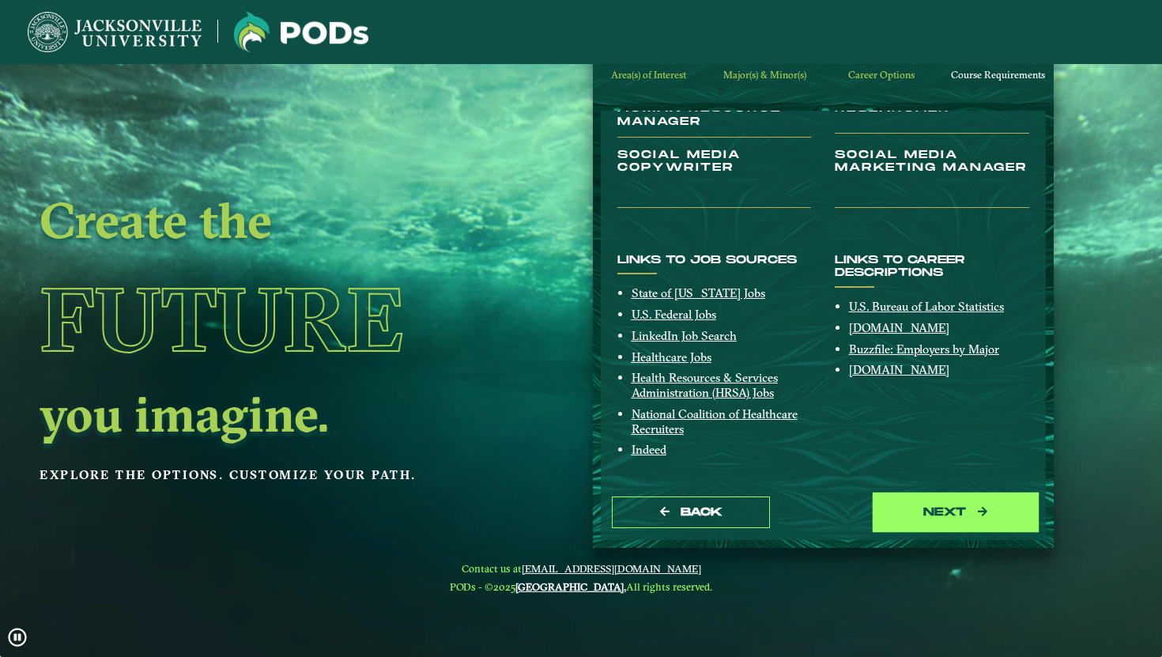
click at [945, 521] on button "next" at bounding box center [955, 512] width 158 height 32
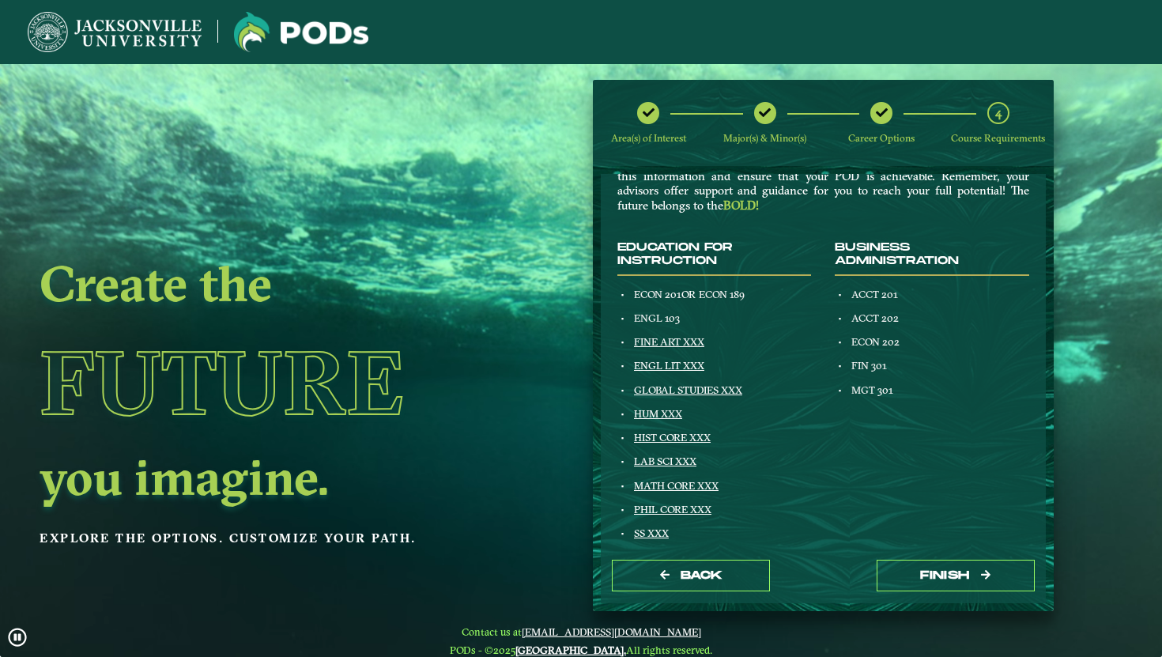
scroll to position [164, 0]
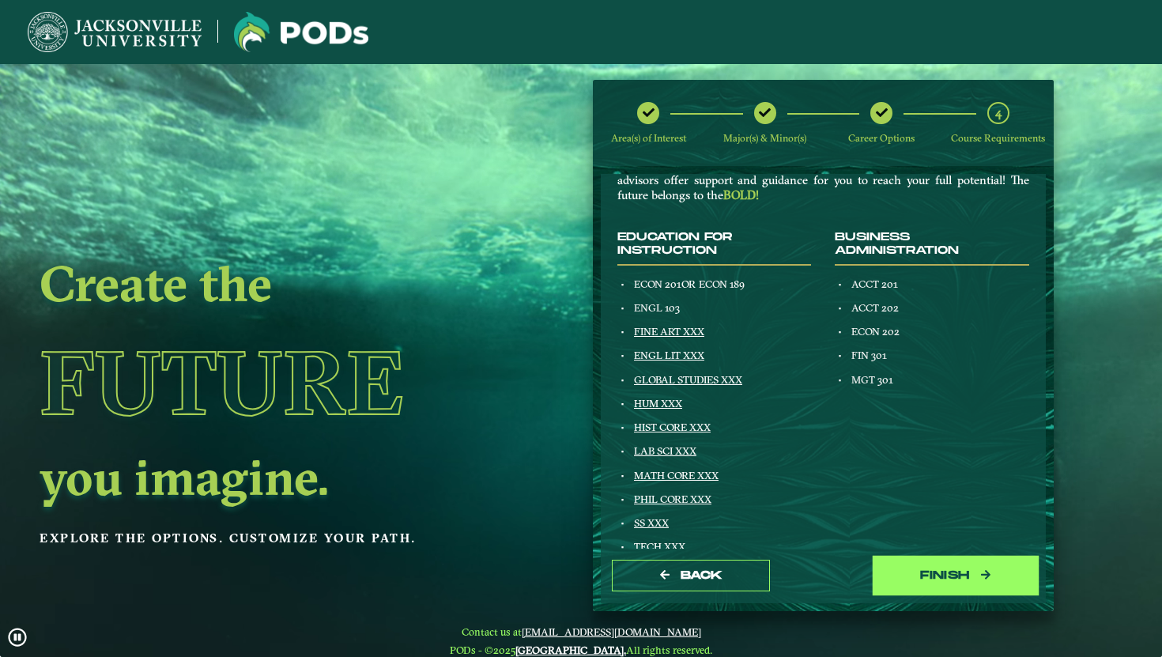
click at [929, 575] on button "Finish" at bounding box center [955, 576] width 158 height 32
